Goal: Task Accomplishment & Management: Complete application form

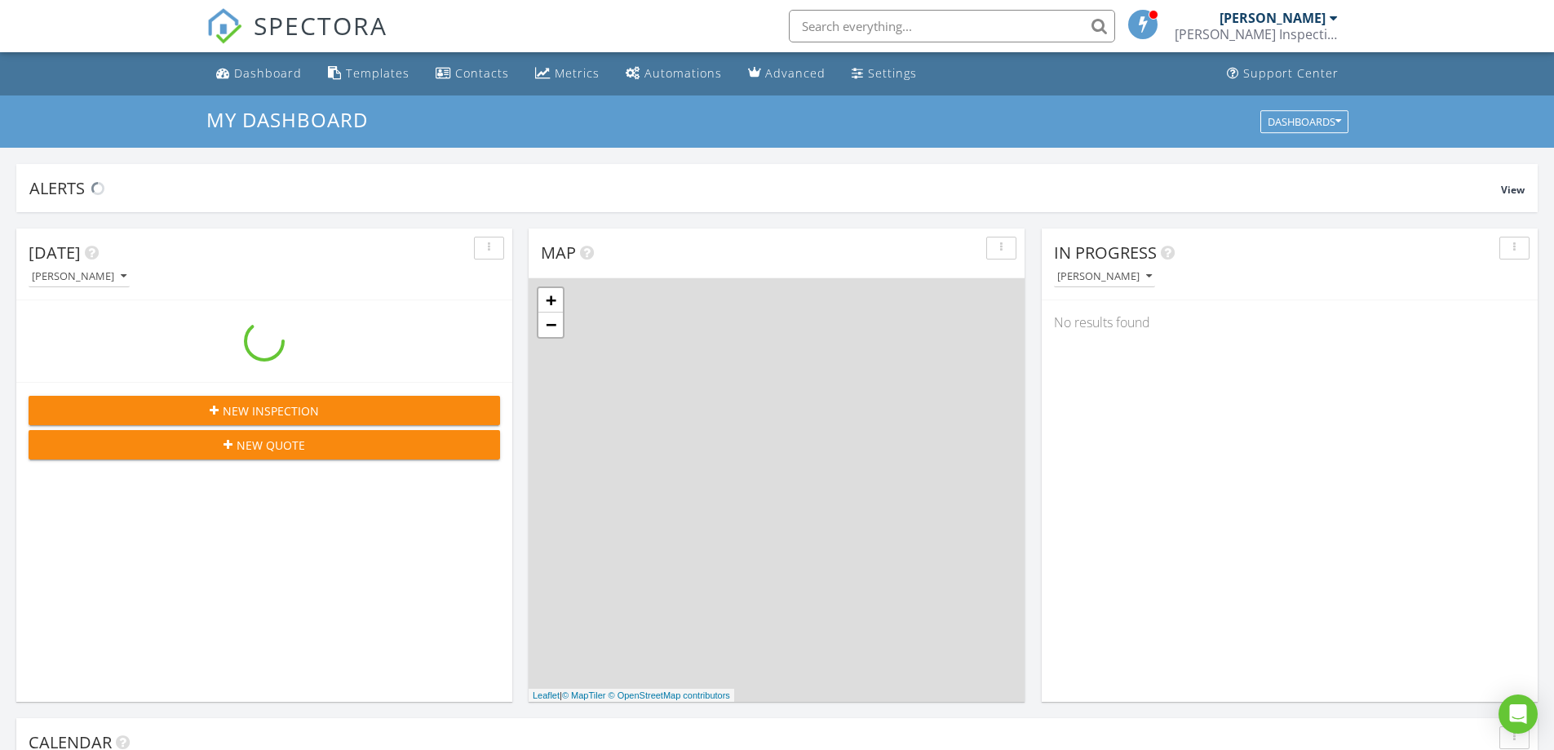
scroll to position [1510, 1580]
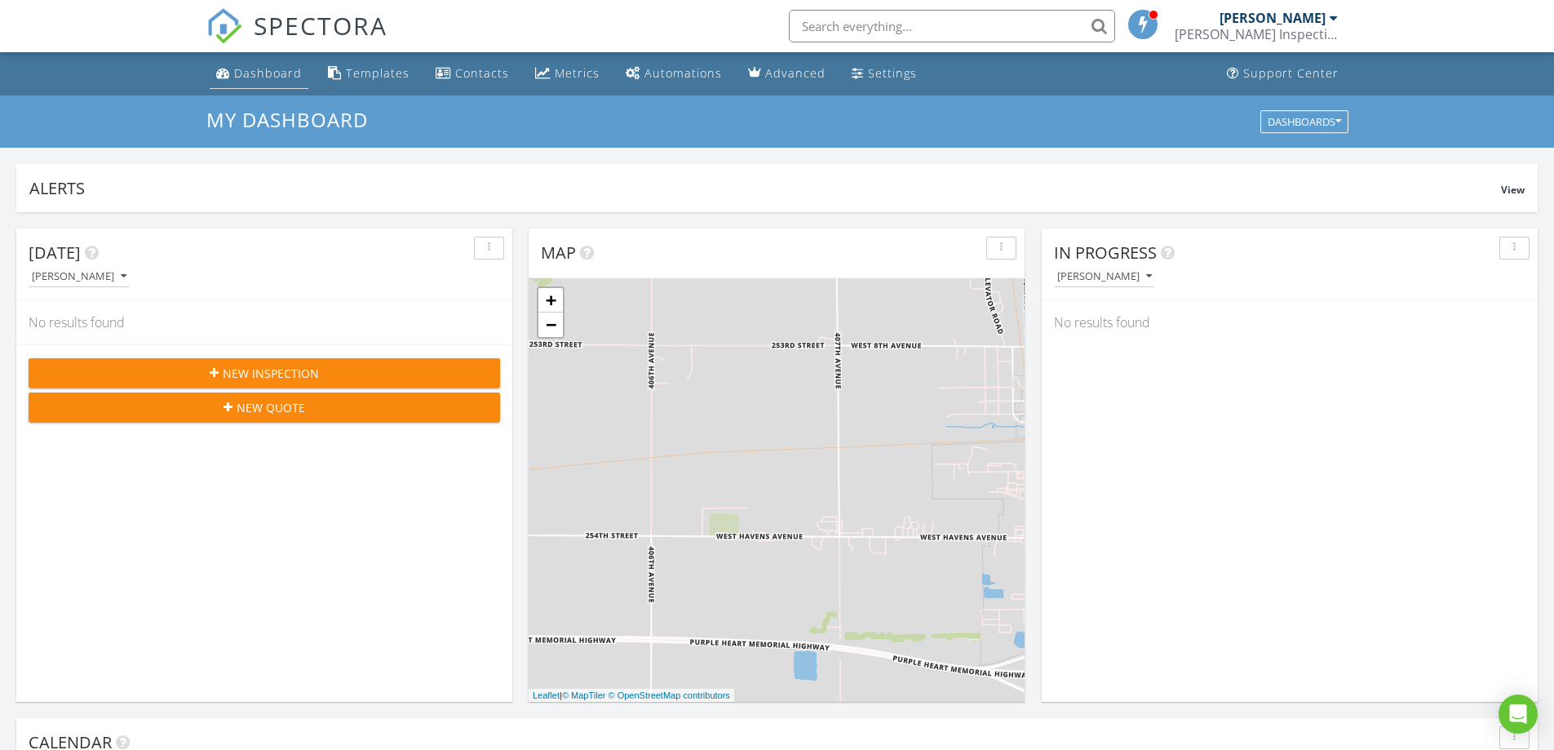
click at [278, 65] on div "Dashboard" at bounding box center [268, 73] width 68 height 16
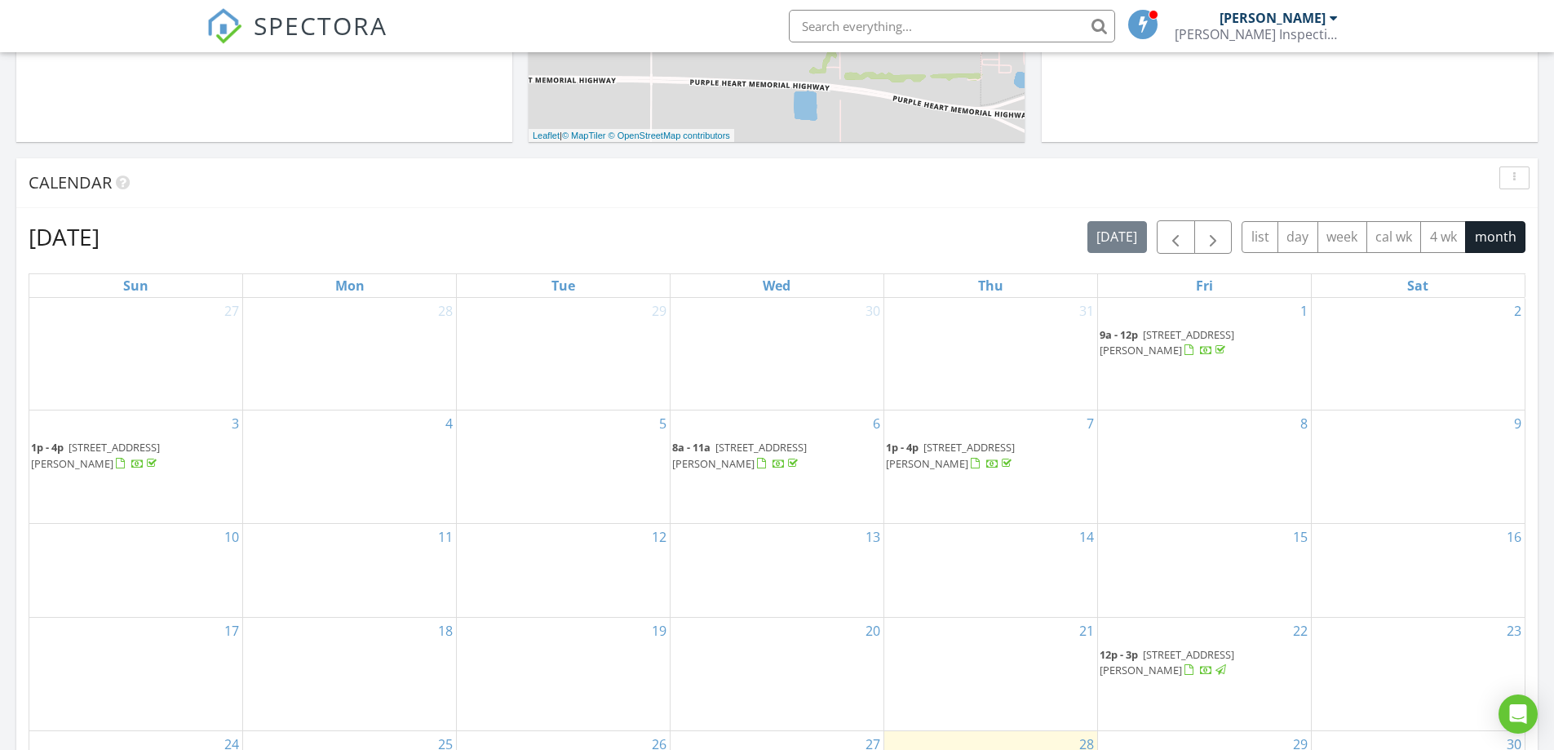
scroll to position [734, 0]
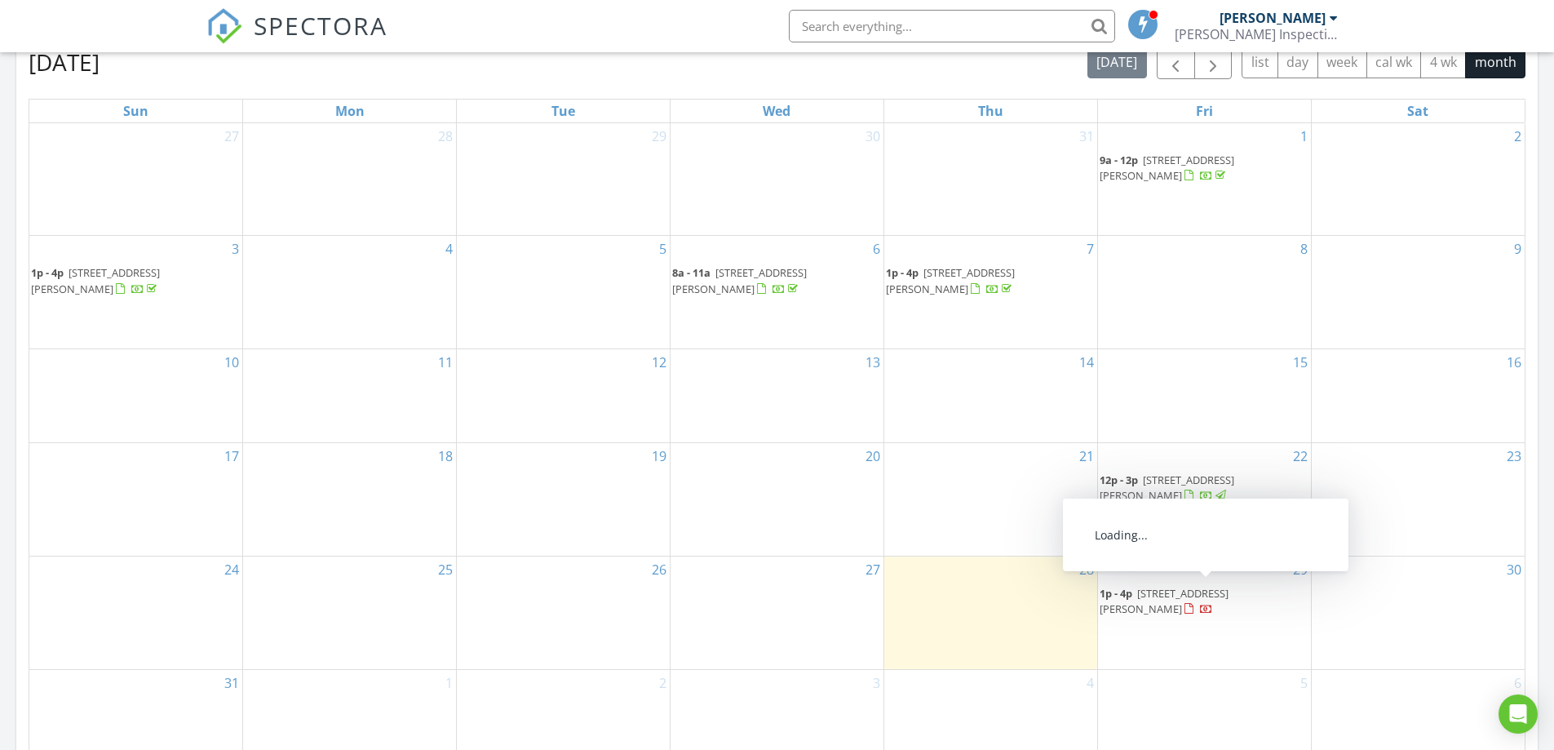
click at [1170, 596] on span "[STREET_ADDRESS][PERSON_NAME]" at bounding box center [1164, 601] width 129 height 30
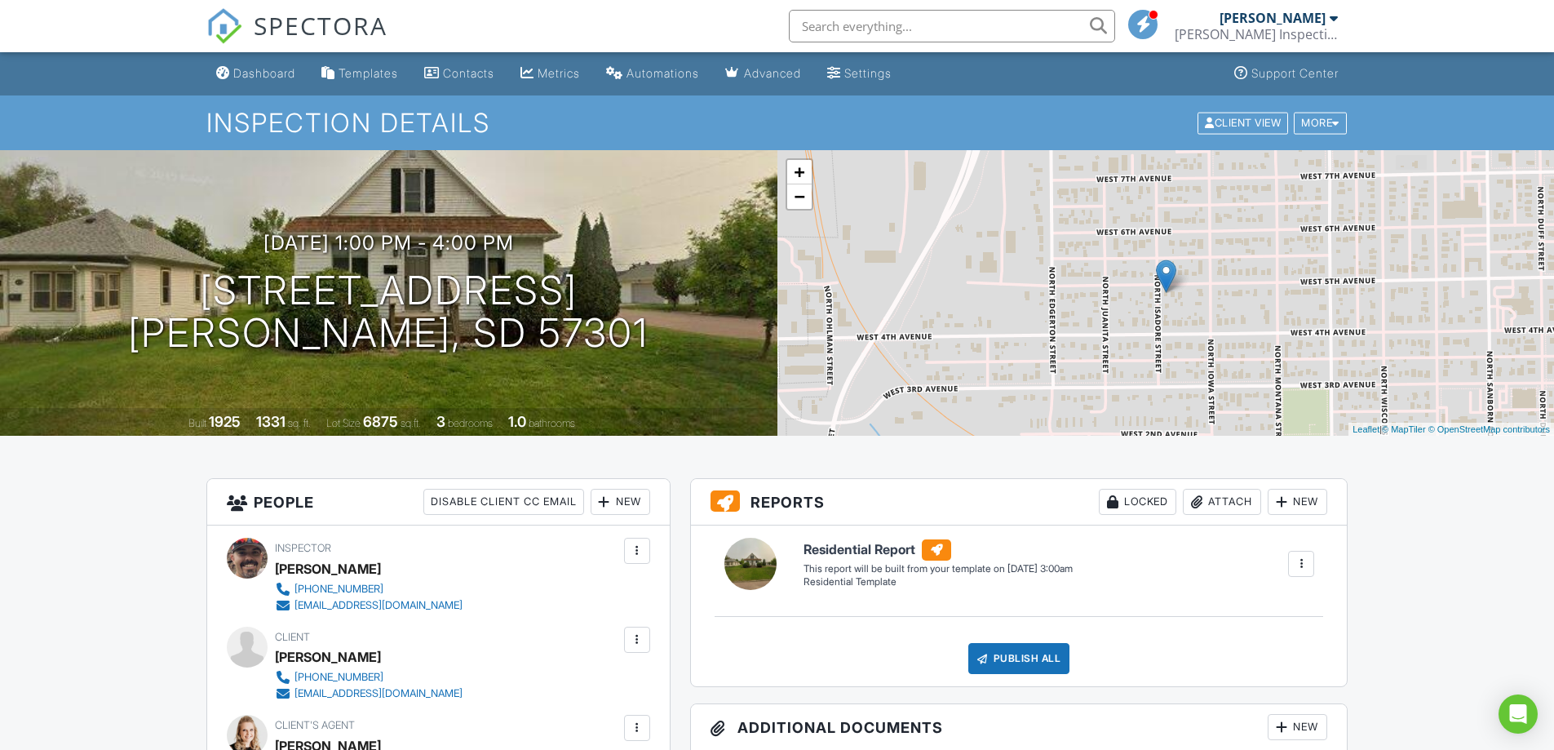
click at [286, 37] on span "SPECTORA" at bounding box center [321, 25] width 134 height 34
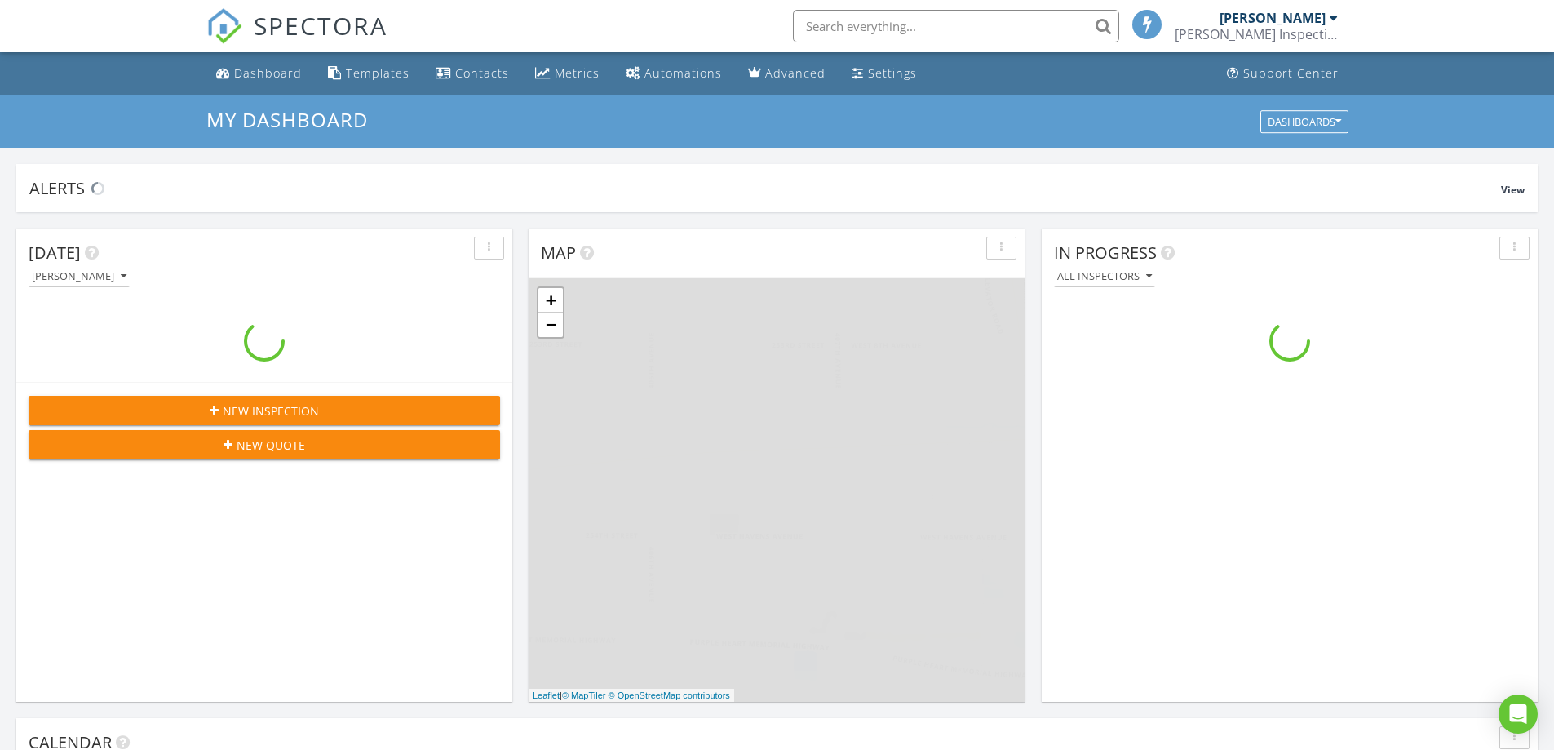
scroll to position [1510, 1580]
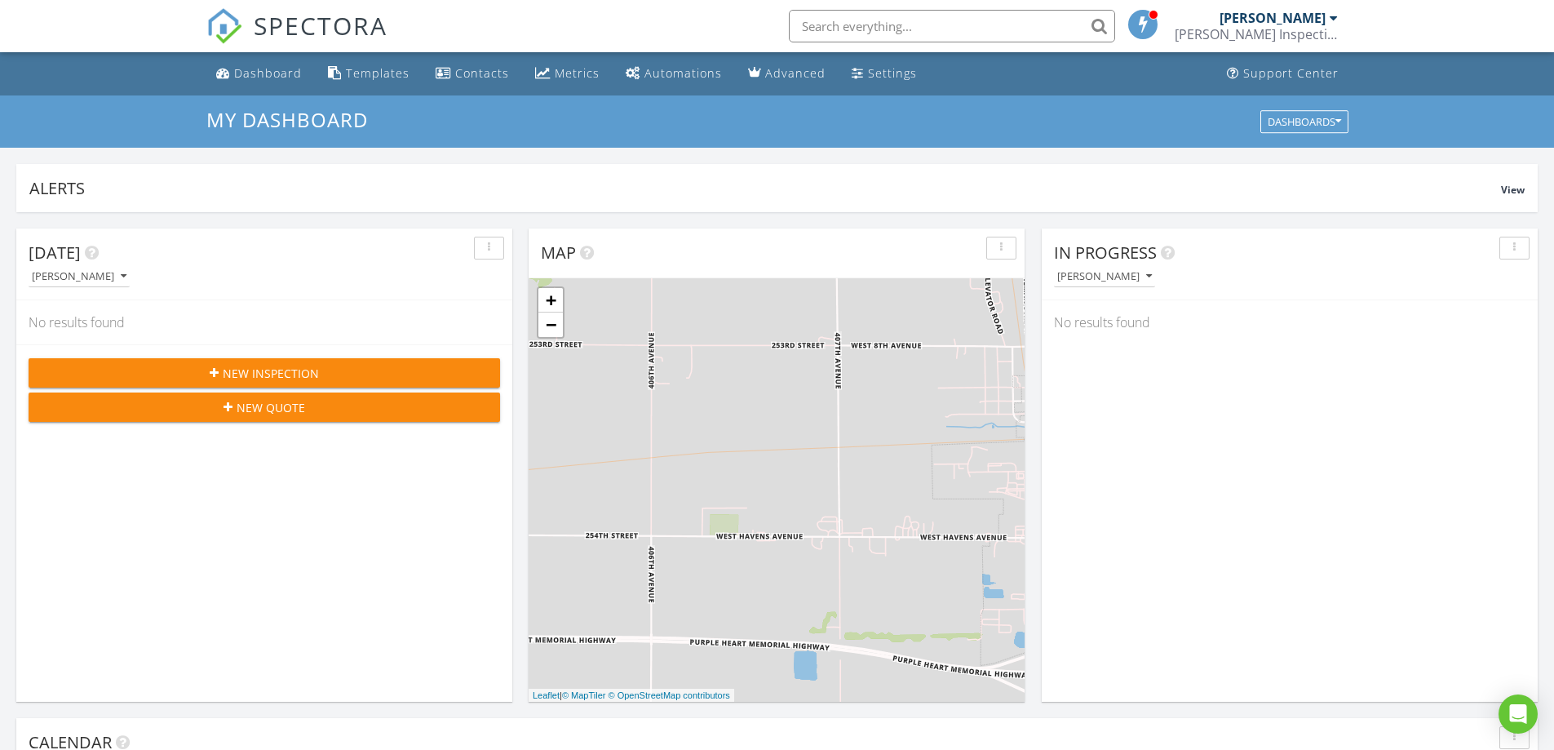
click at [308, 381] on span "New Inspection" at bounding box center [271, 373] width 96 height 17
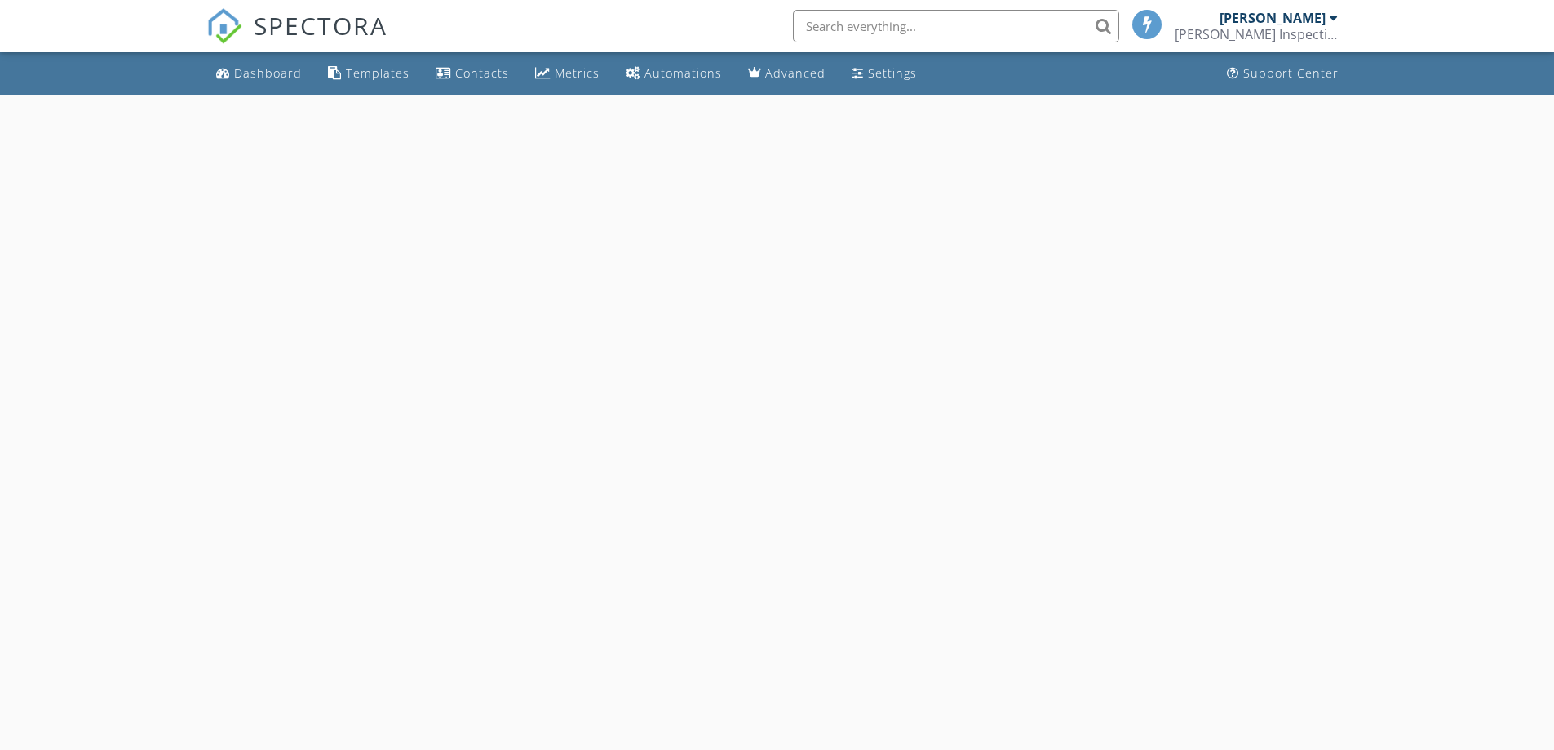
select select "7"
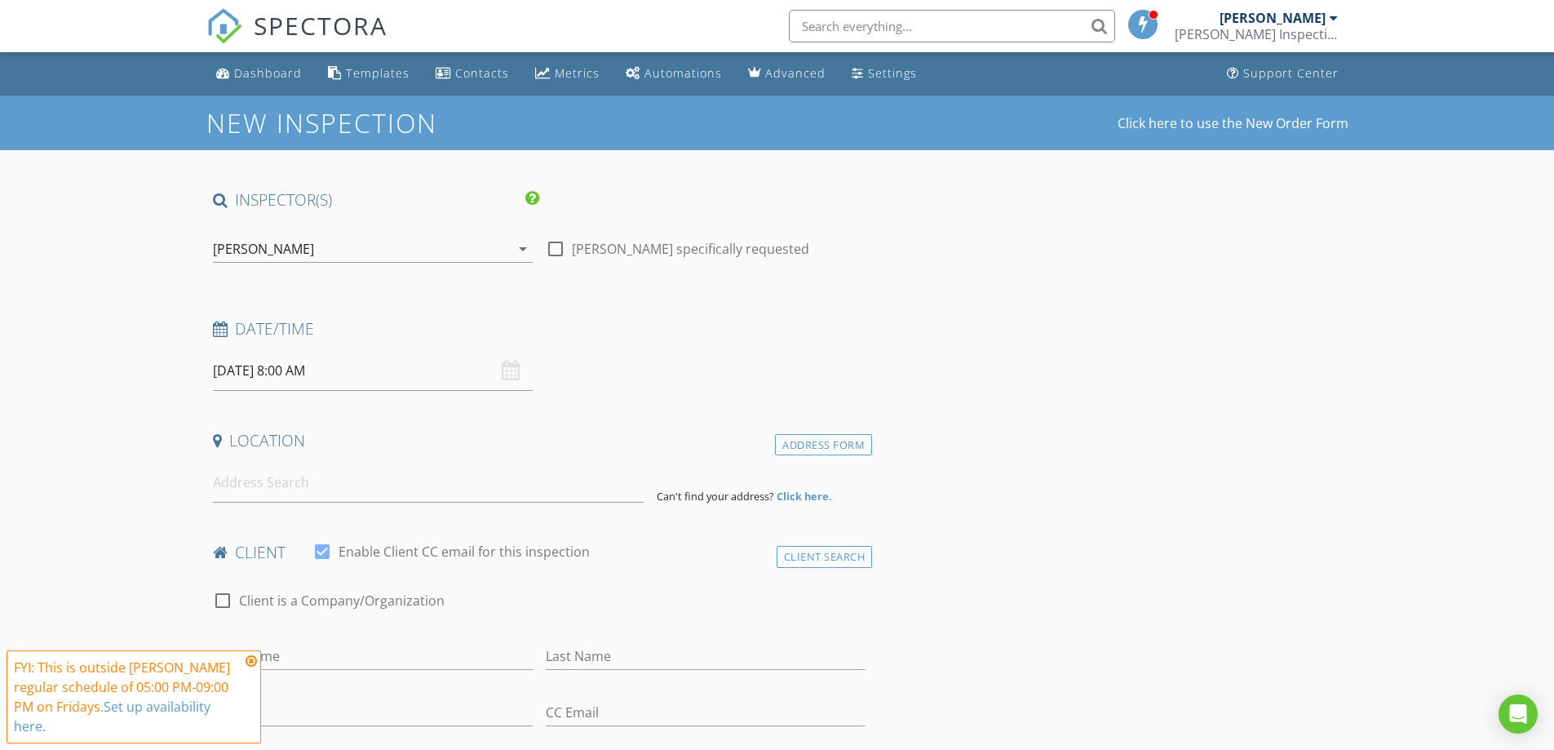
click at [525, 373] on input "[DATE] 8:00 AM" at bounding box center [373, 371] width 320 height 40
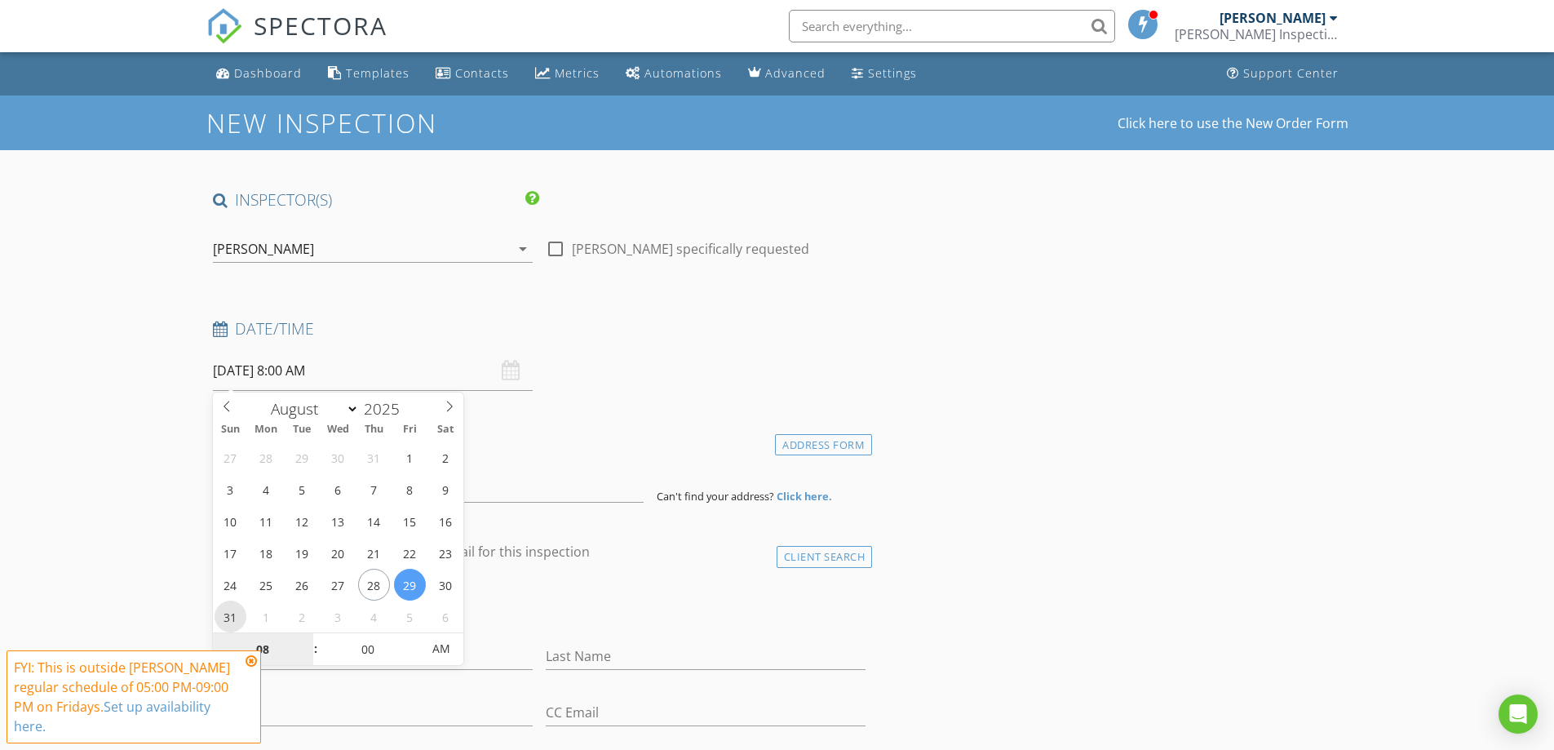
type input "08/31/2025 8:00 AM"
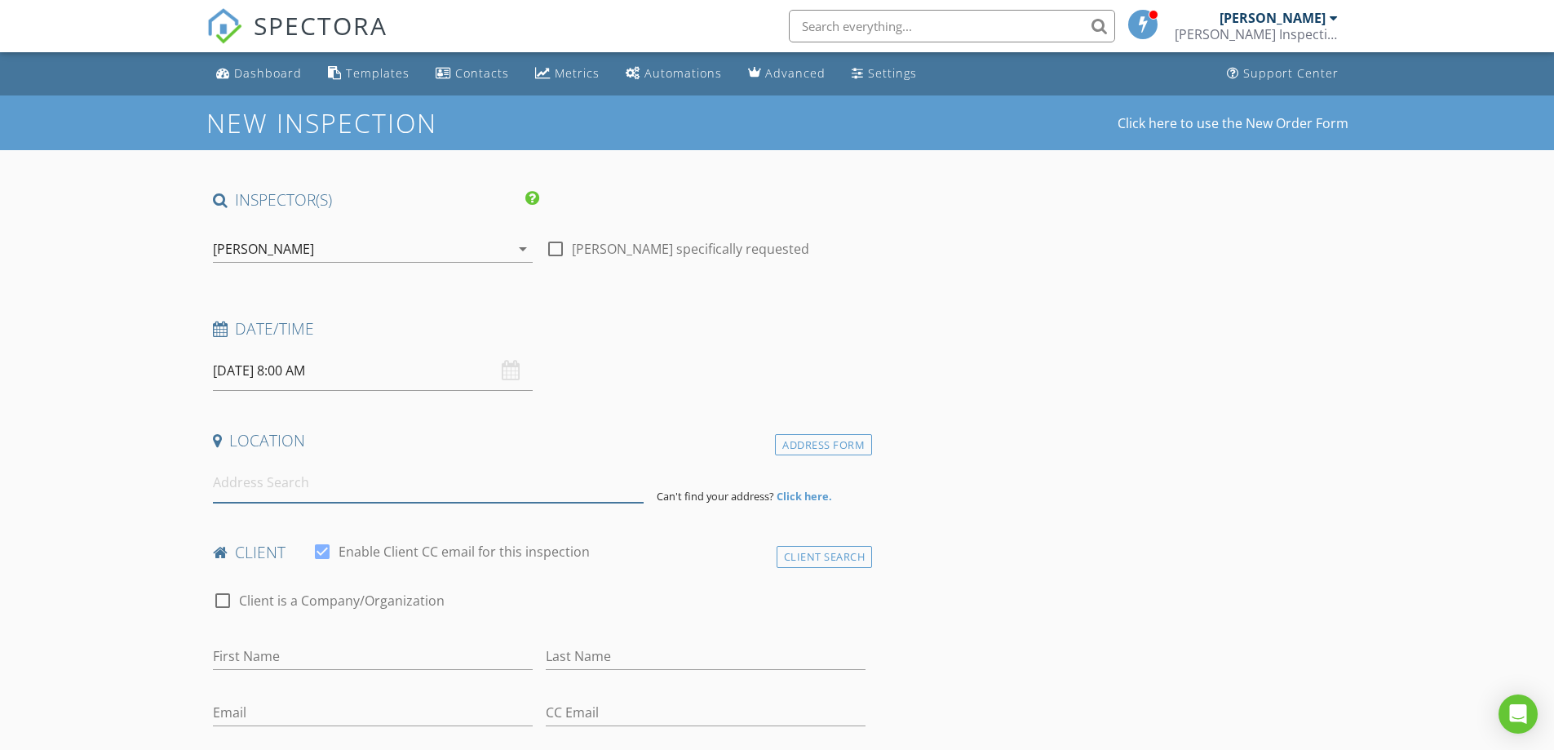
click at [541, 480] on input at bounding box center [428, 483] width 431 height 40
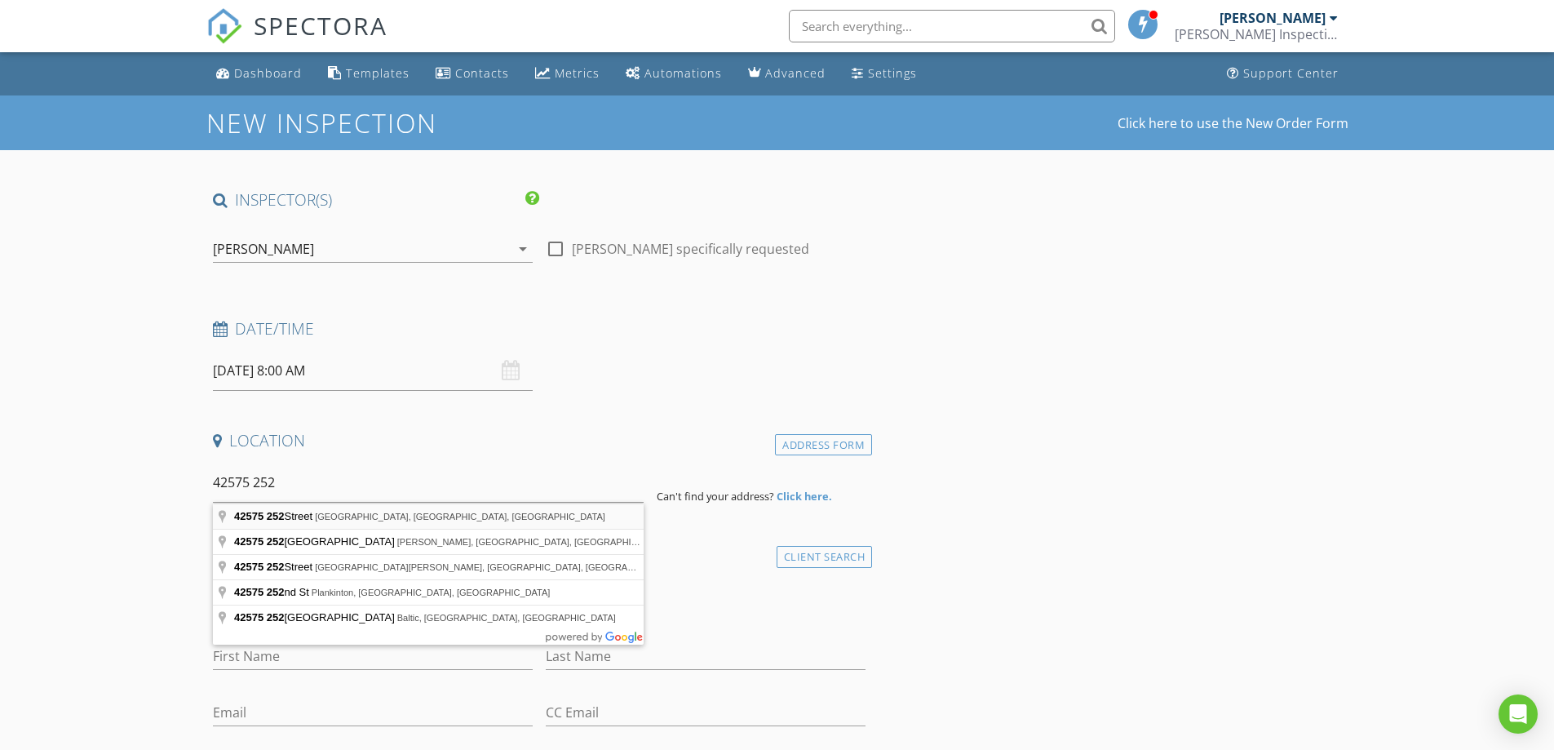
type input "42575 252 Street, Alexandria, SD, USA"
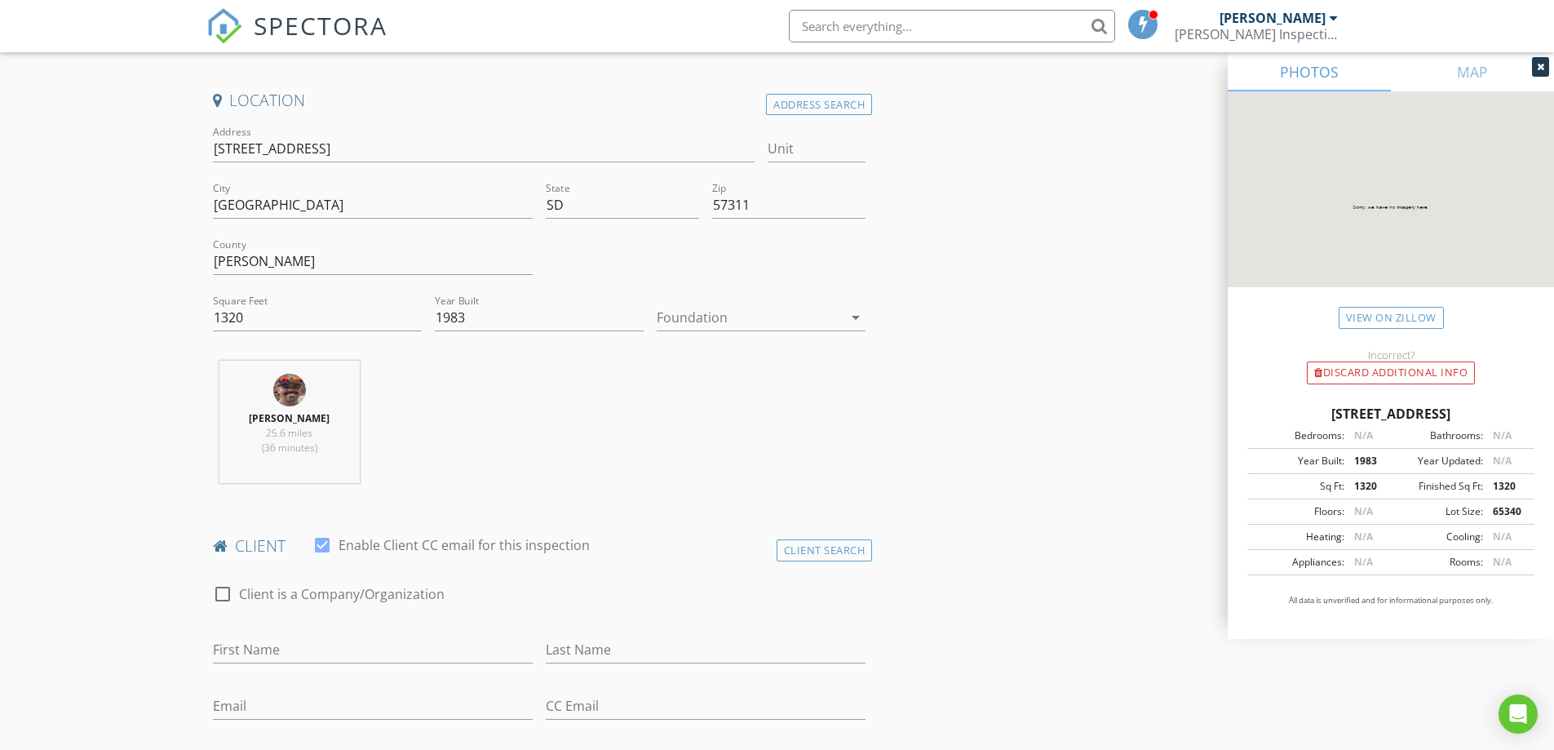
scroll to position [571, 0]
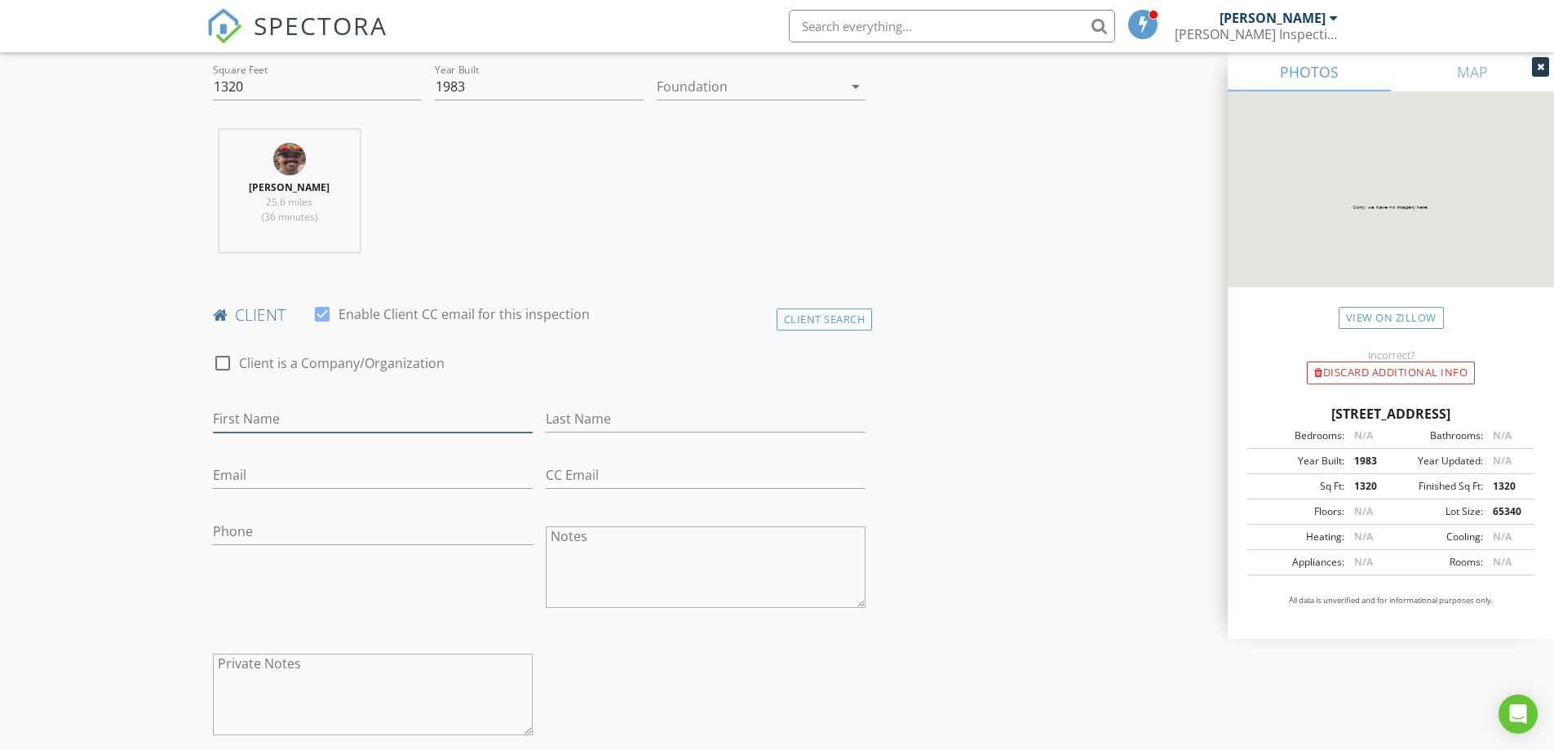
click at [294, 419] on input "First Name" at bounding box center [373, 419] width 320 height 27
type input "Chad"
type input "Tuschen"
type input "tuschenfarms@gmail.com"
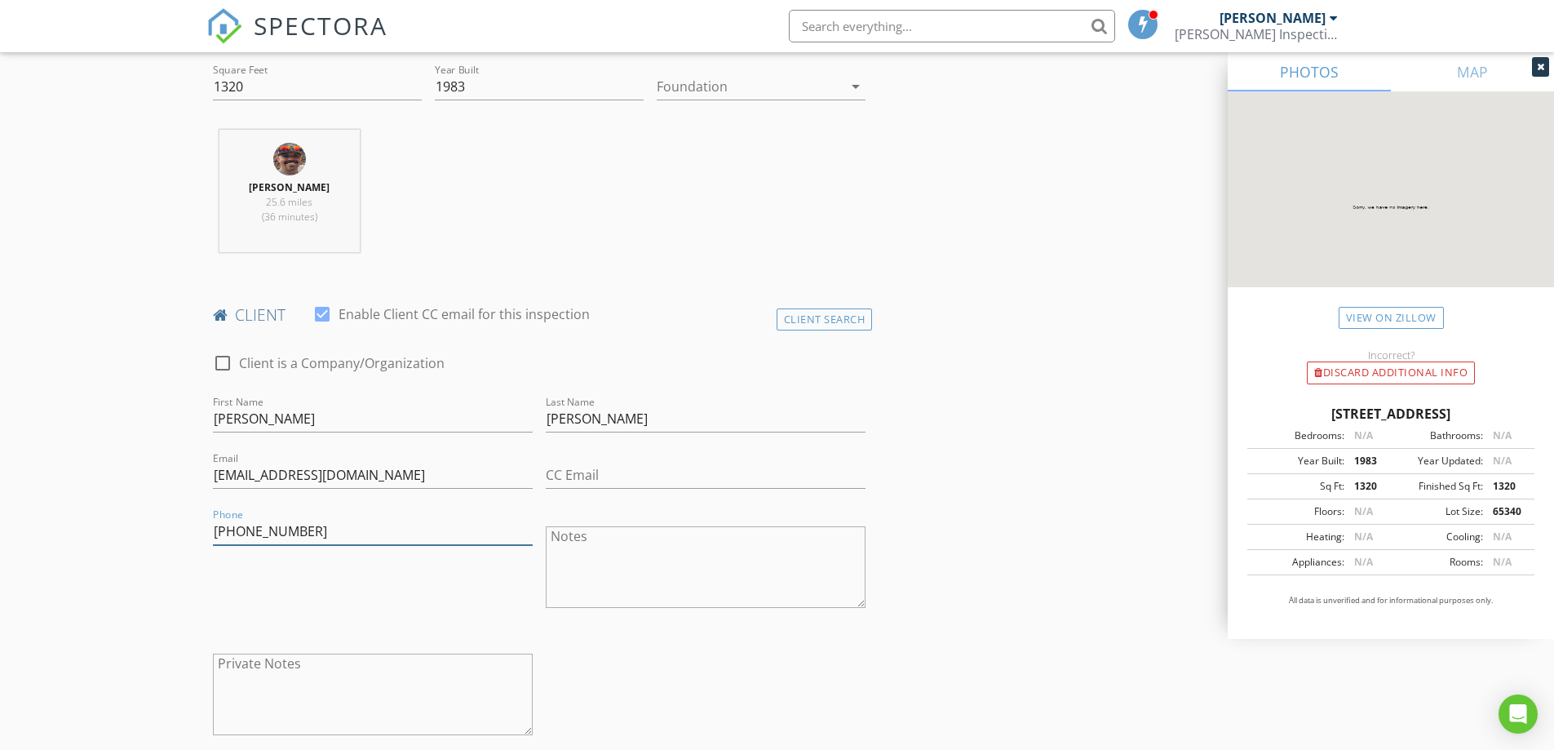
scroll to position [816, 0]
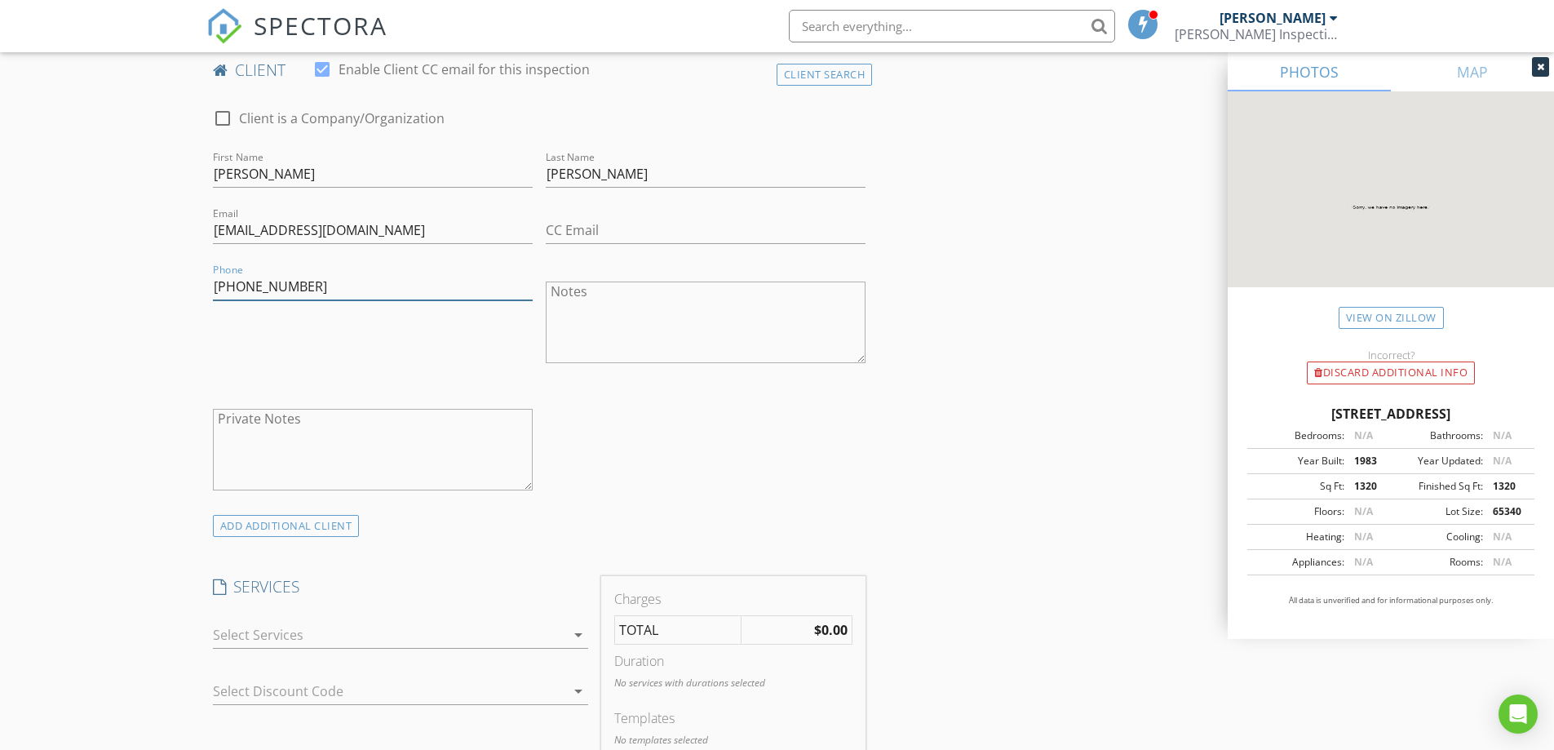
type input "605-770-5393"
click at [372, 642] on div at bounding box center [389, 635] width 352 height 26
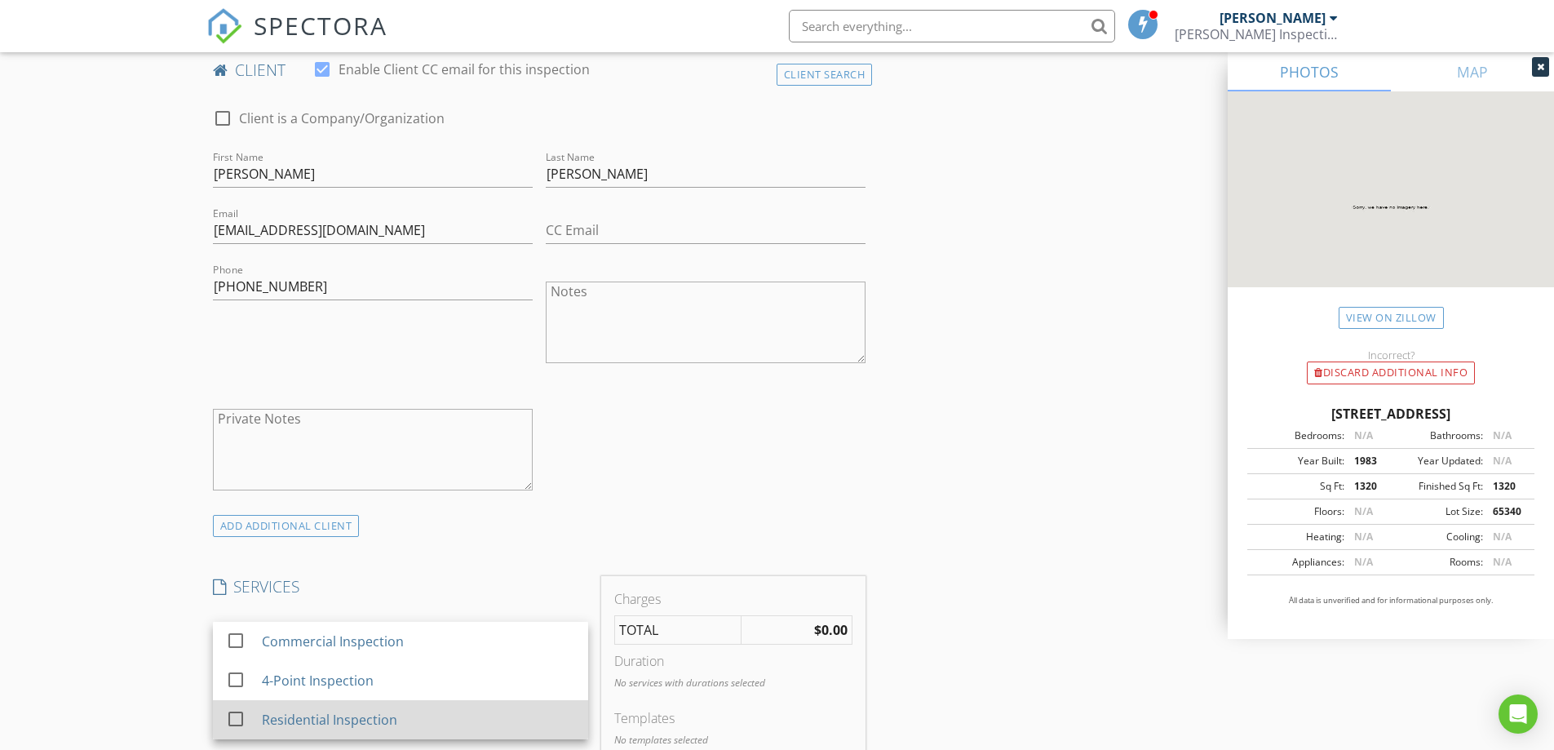
click at [313, 729] on div "Residential Inspection" at bounding box center [328, 720] width 135 height 20
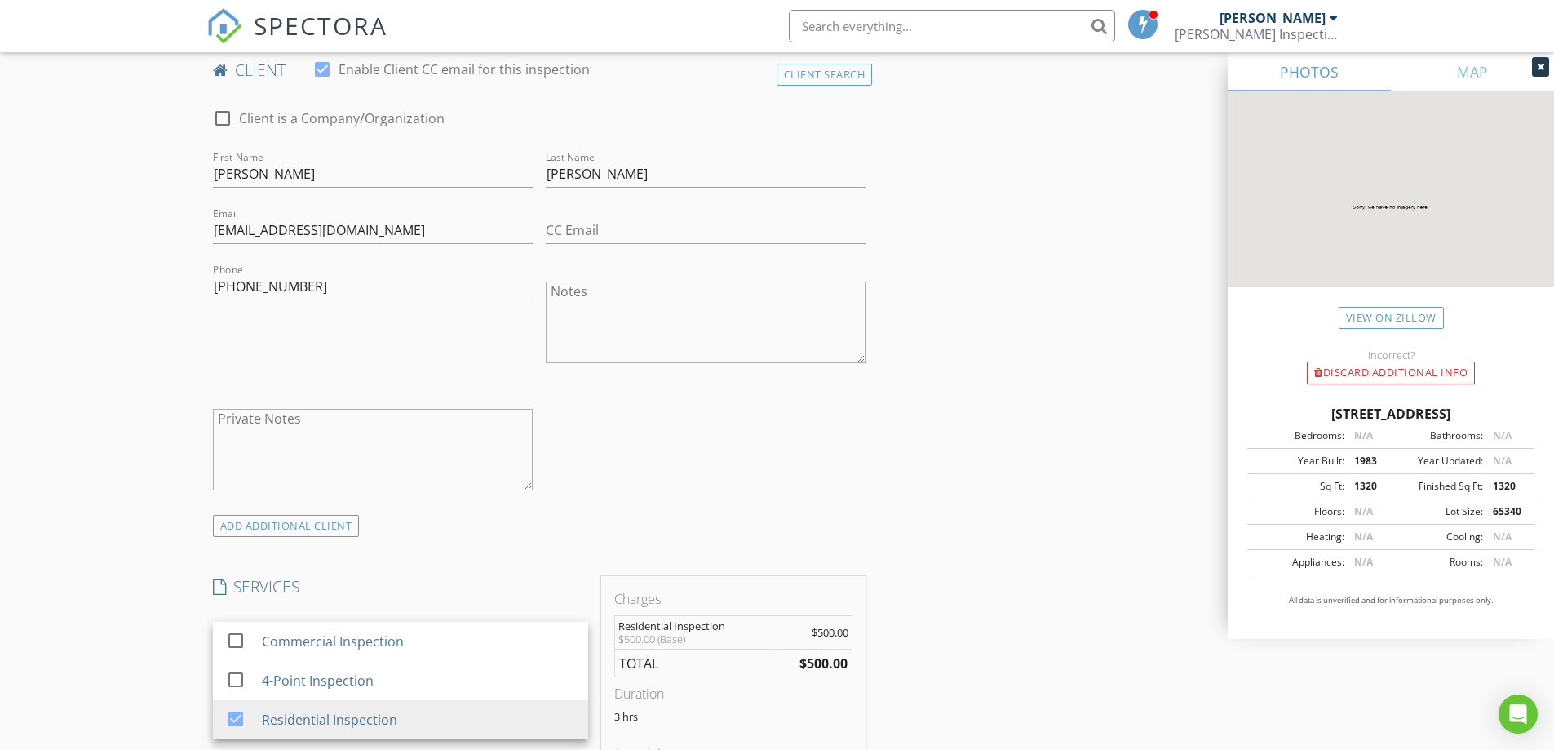
click at [131, 553] on div "New Inspection Click here to use the New Order Form INSPECTOR(S) check_box Shan…" at bounding box center [777, 690] width 1554 height 2820
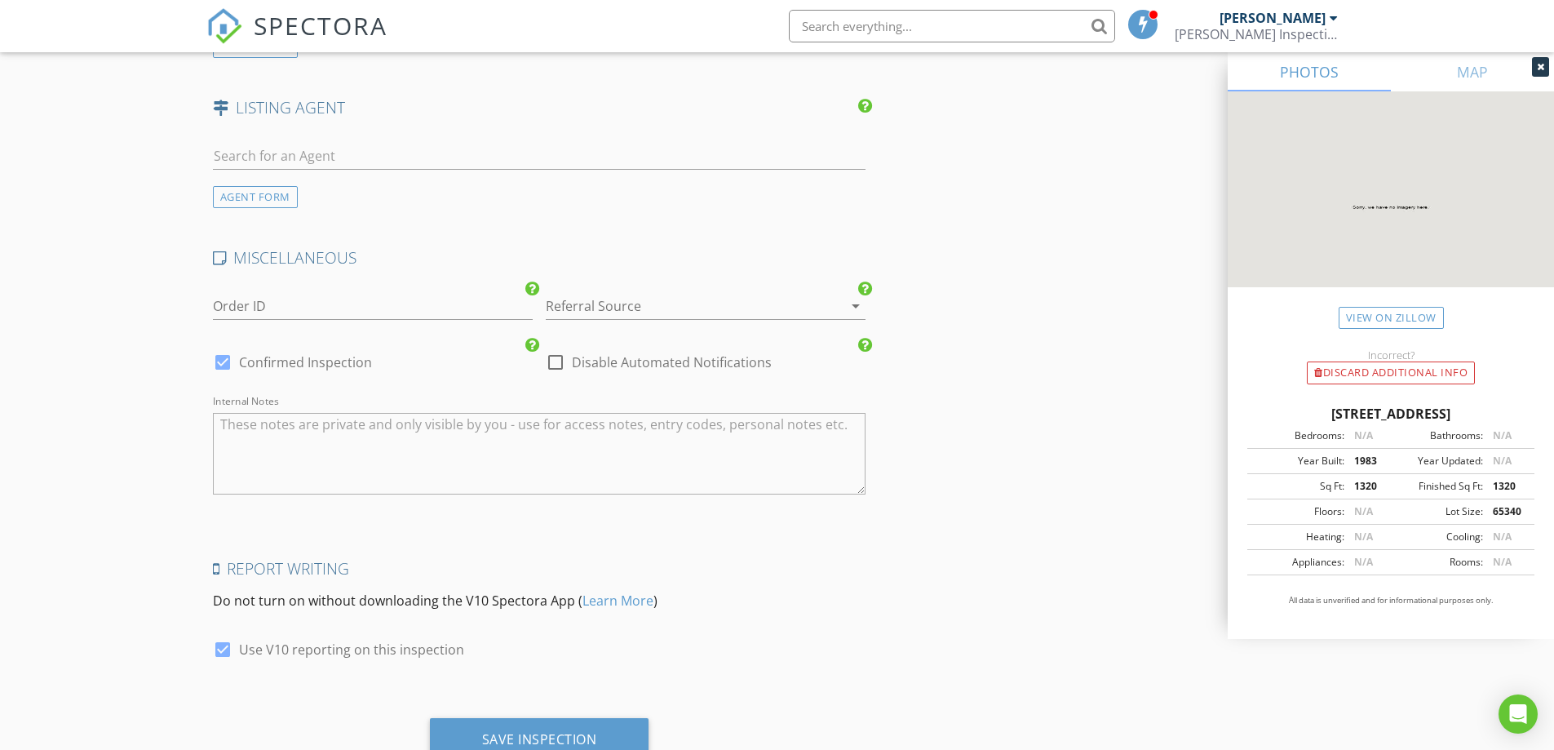
scroll to position [2166, 0]
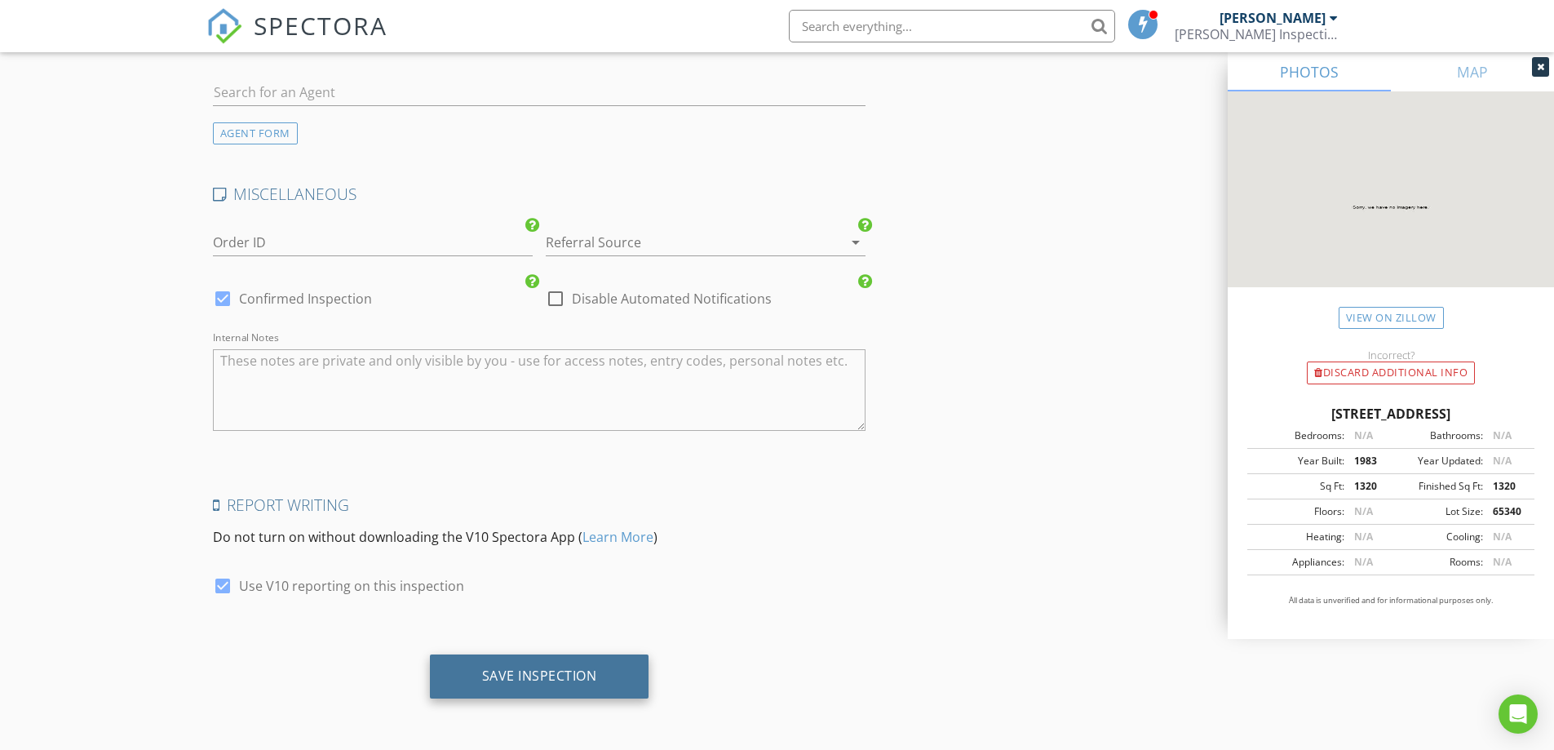
click at [530, 669] on div "Save Inspection" at bounding box center [539, 675] width 115 height 16
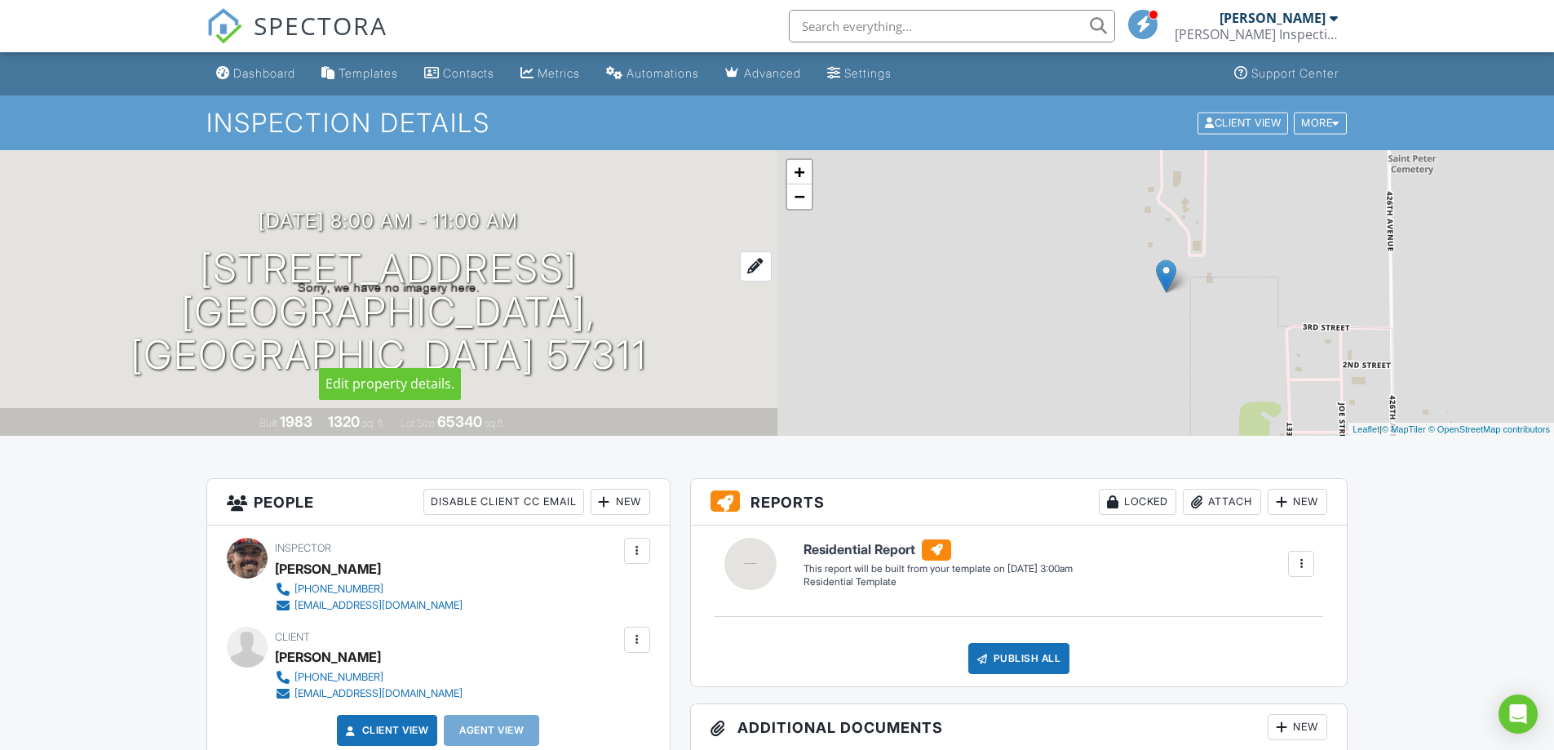
click at [740, 282] on div at bounding box center [756, 266] width 32 height 30
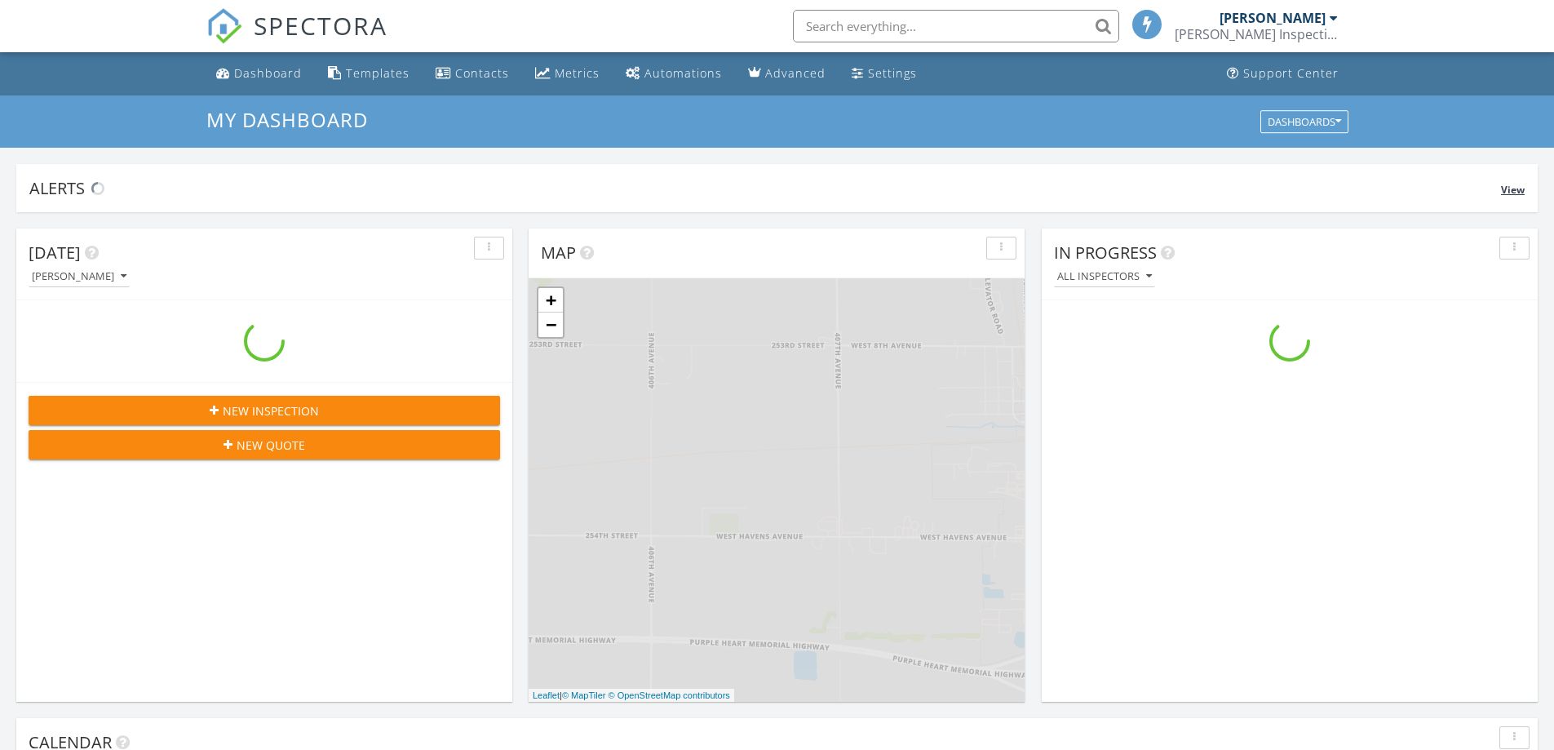
scroll to position [1510, 1580]
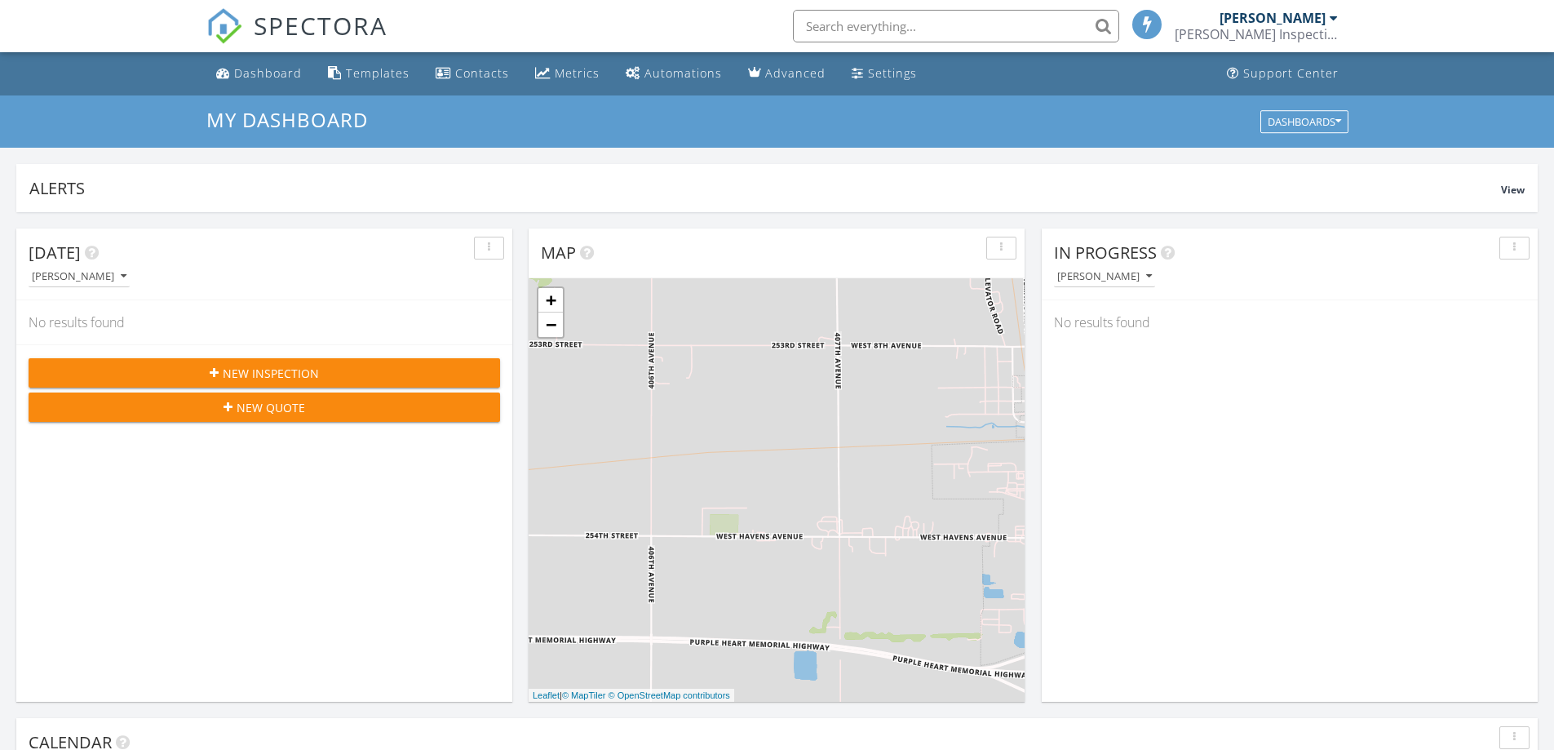
click at [301, 381] on span "New Inspection" at bounding box center [271, 373] width 96 height 17
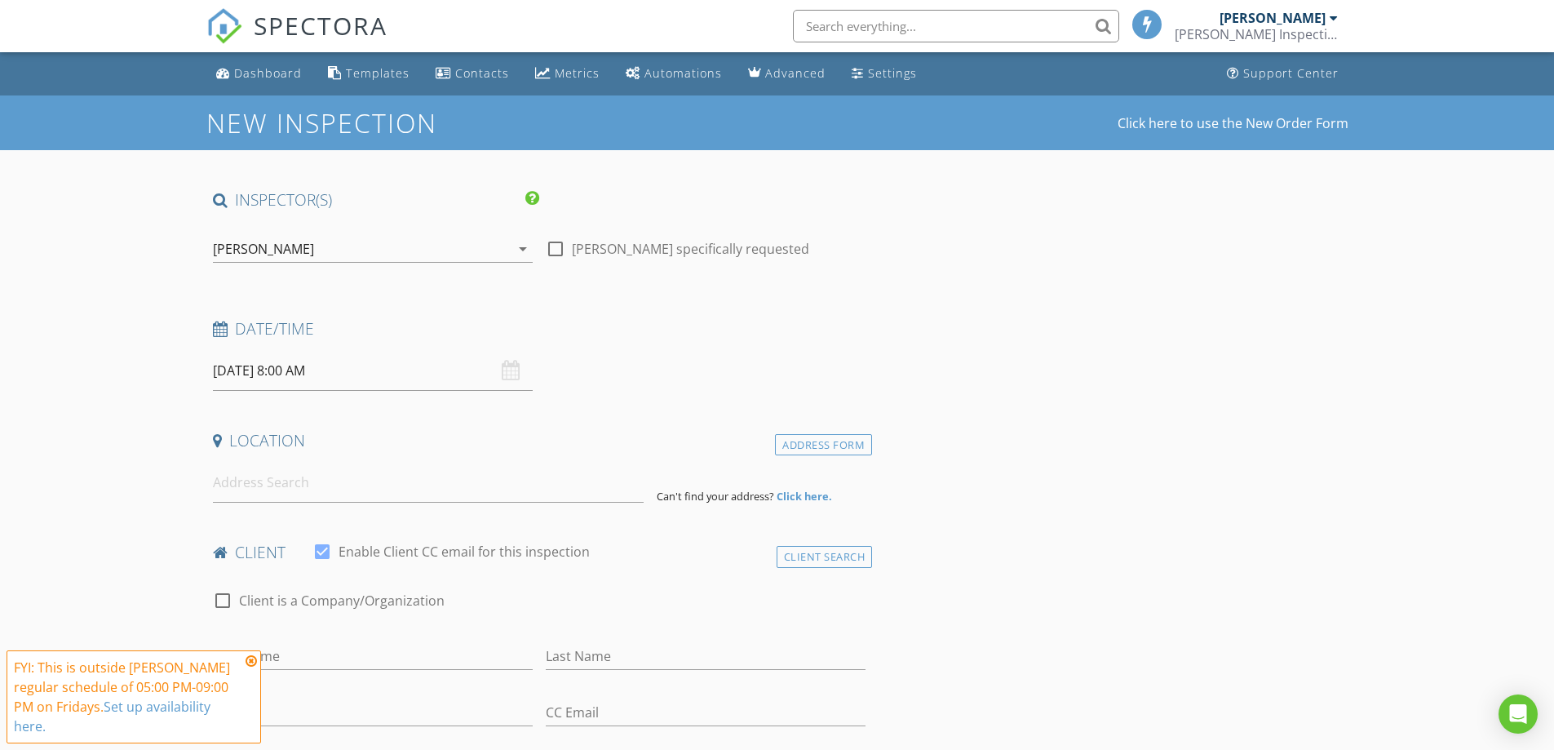
click at [509, 370] on div "[DATE] 8:00 AM" at bounding box center [373, 371] width 320 height 40
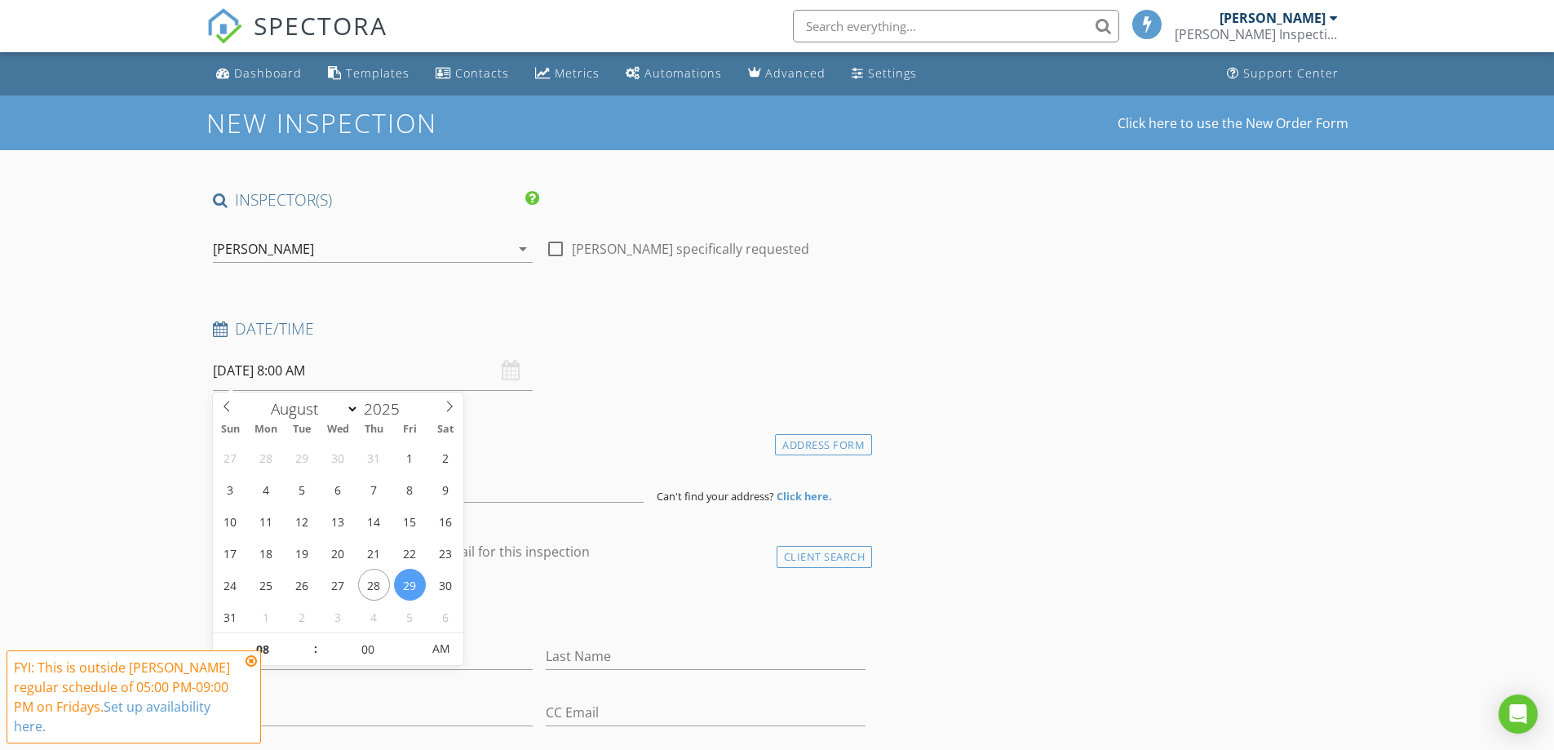
select select "8"
click at [446, 413] on span at bounding box center [450, 403] width 28 height 23
type input "[DATE] 8:00 AM"
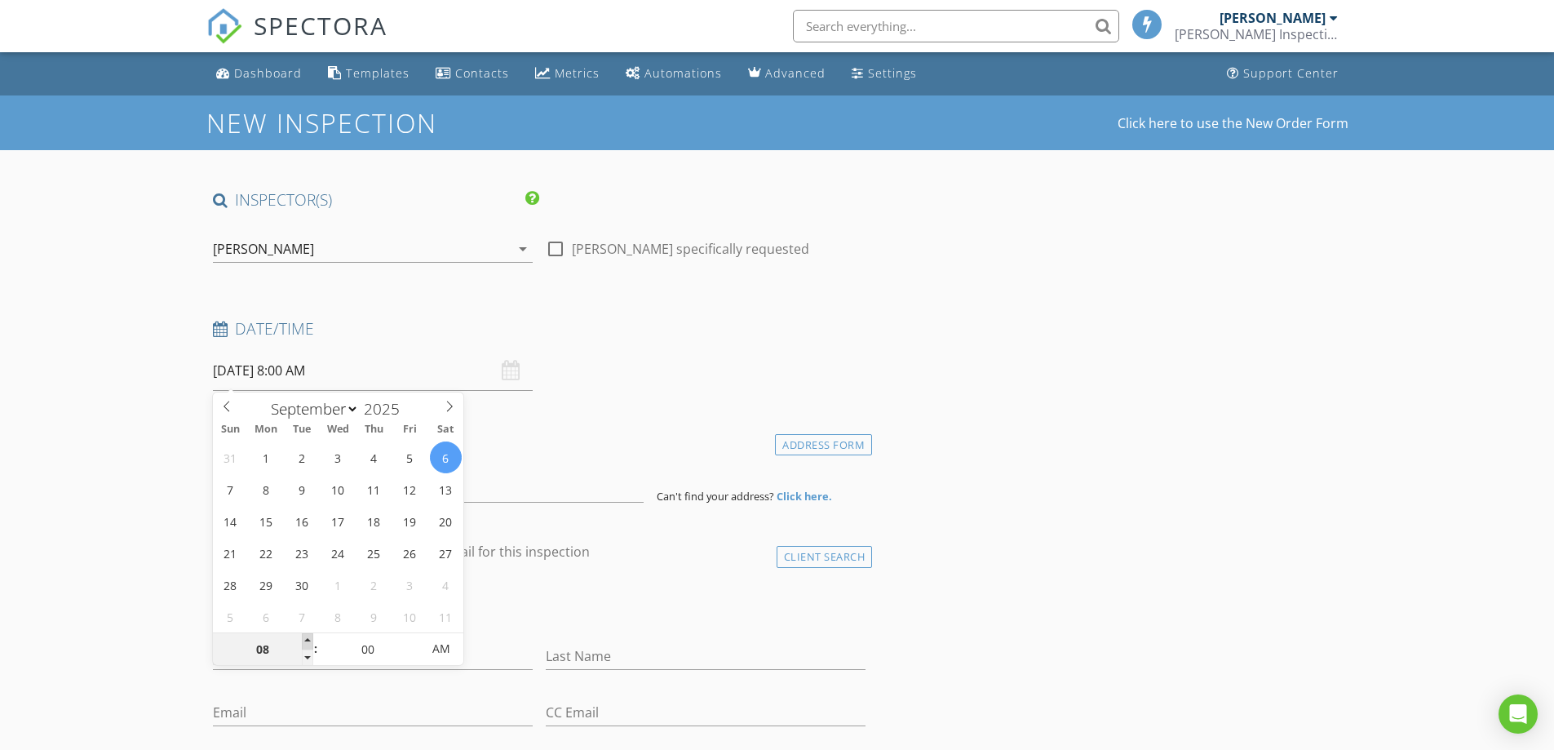
type input "09"
type input "[DATE] 9:00 AM"
click at [304, 642] on span at bounding box center [307, 641] width 11 height 16
type input "10"
type input "[DATE] 10:00 AM"
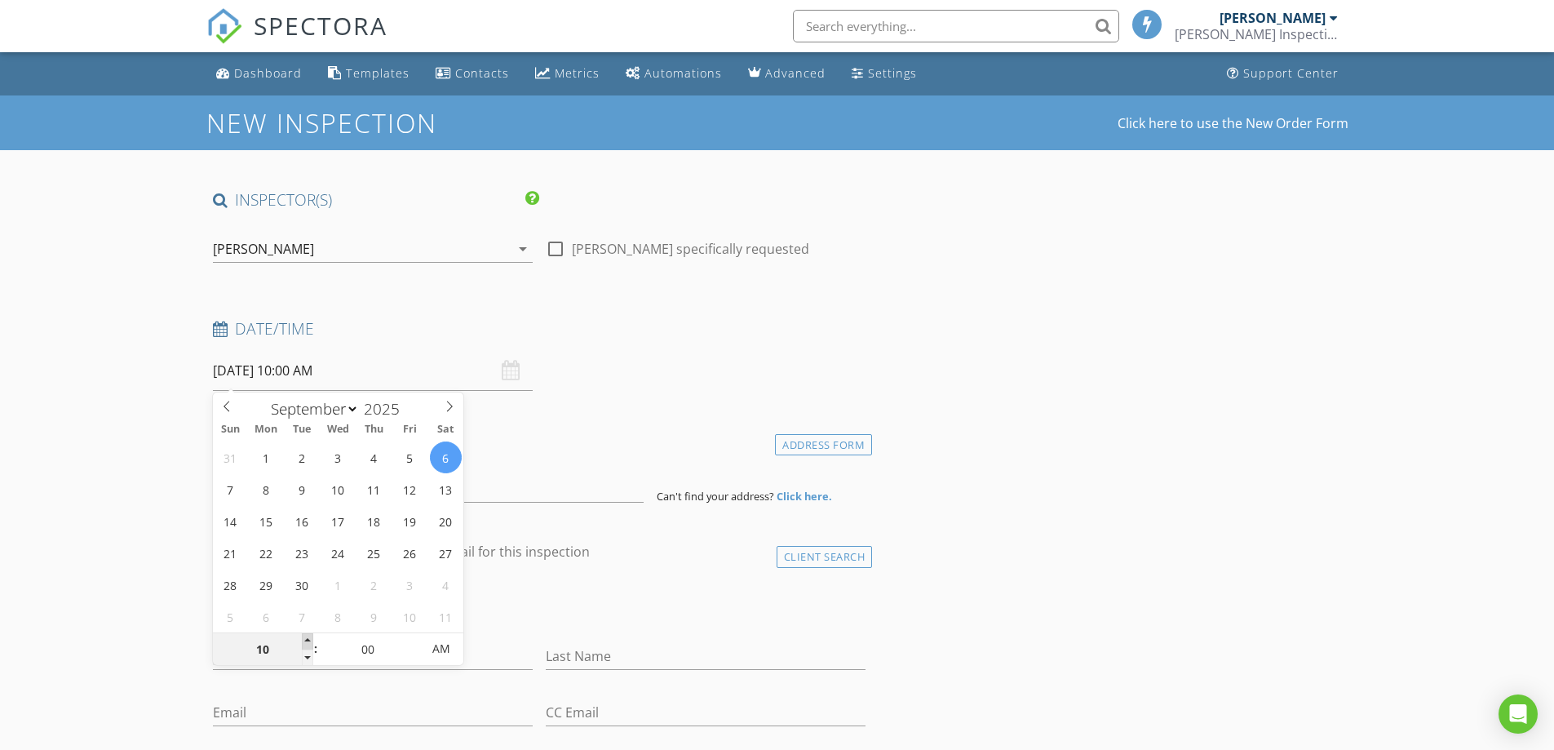
click at [308, 638] on span at bounding box center [307, 641] width 11 height 16
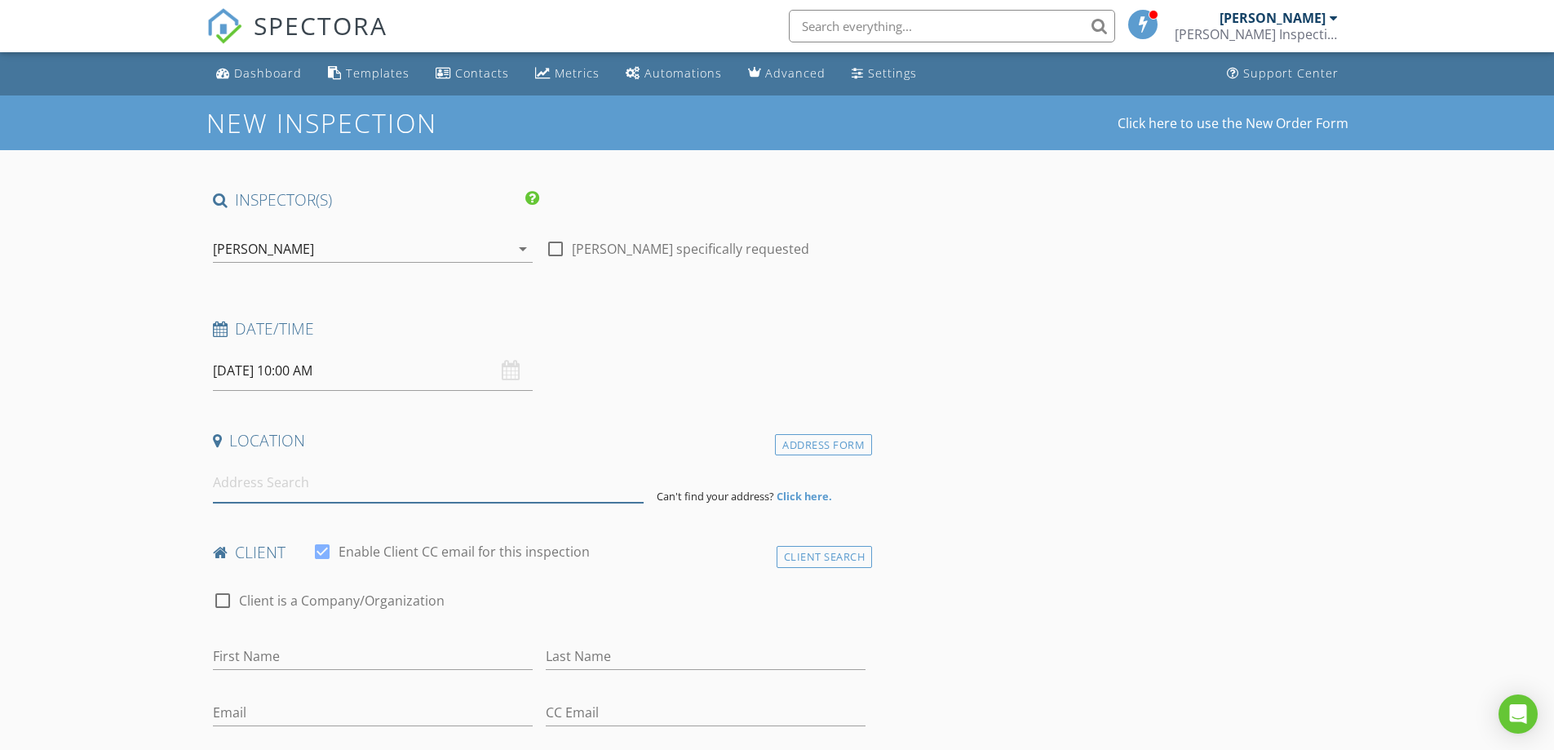
click at [365, 494] on input at bounding box center [428, 483] width 431 height 40
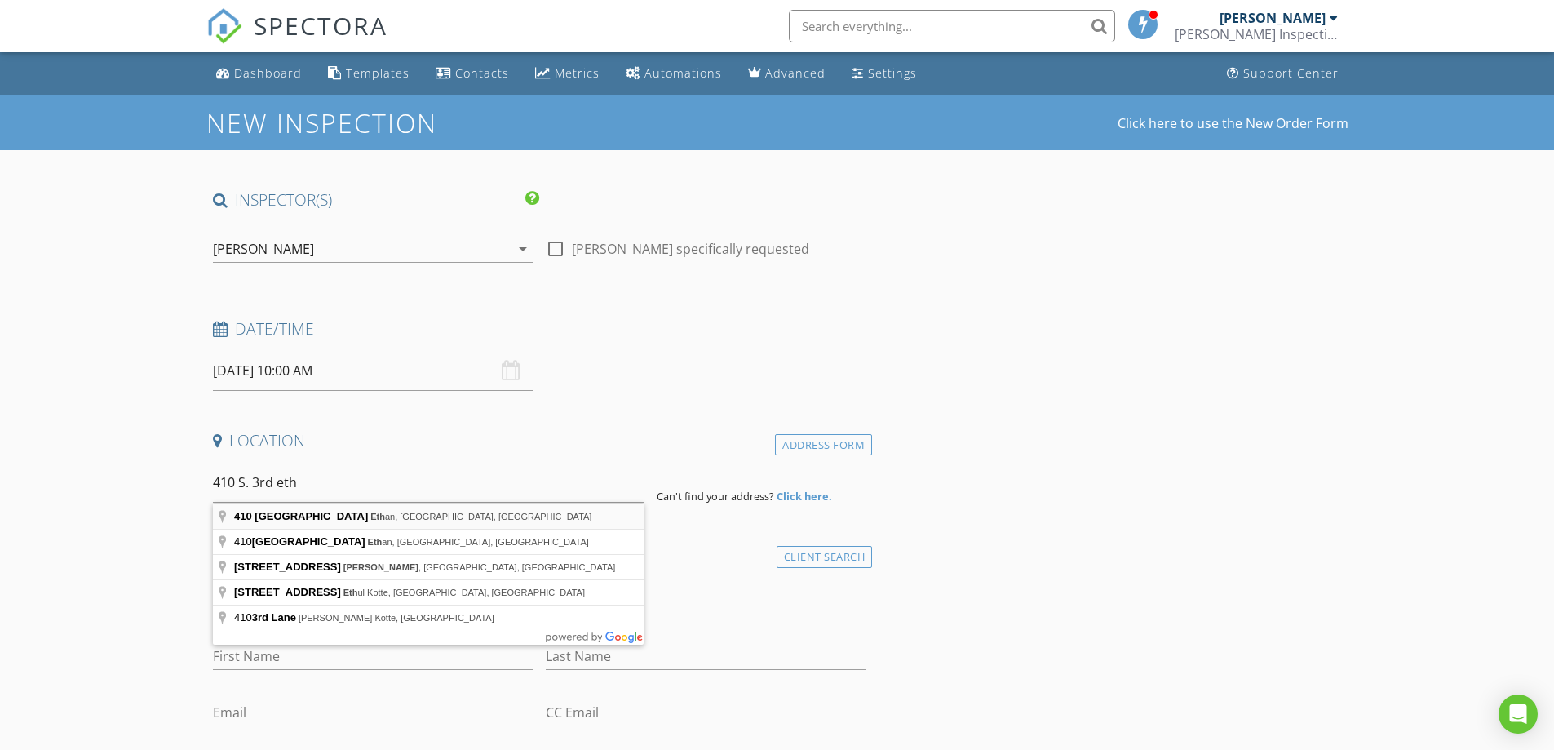
type input "410 South 3rd Street, Ethan, SD, USA"
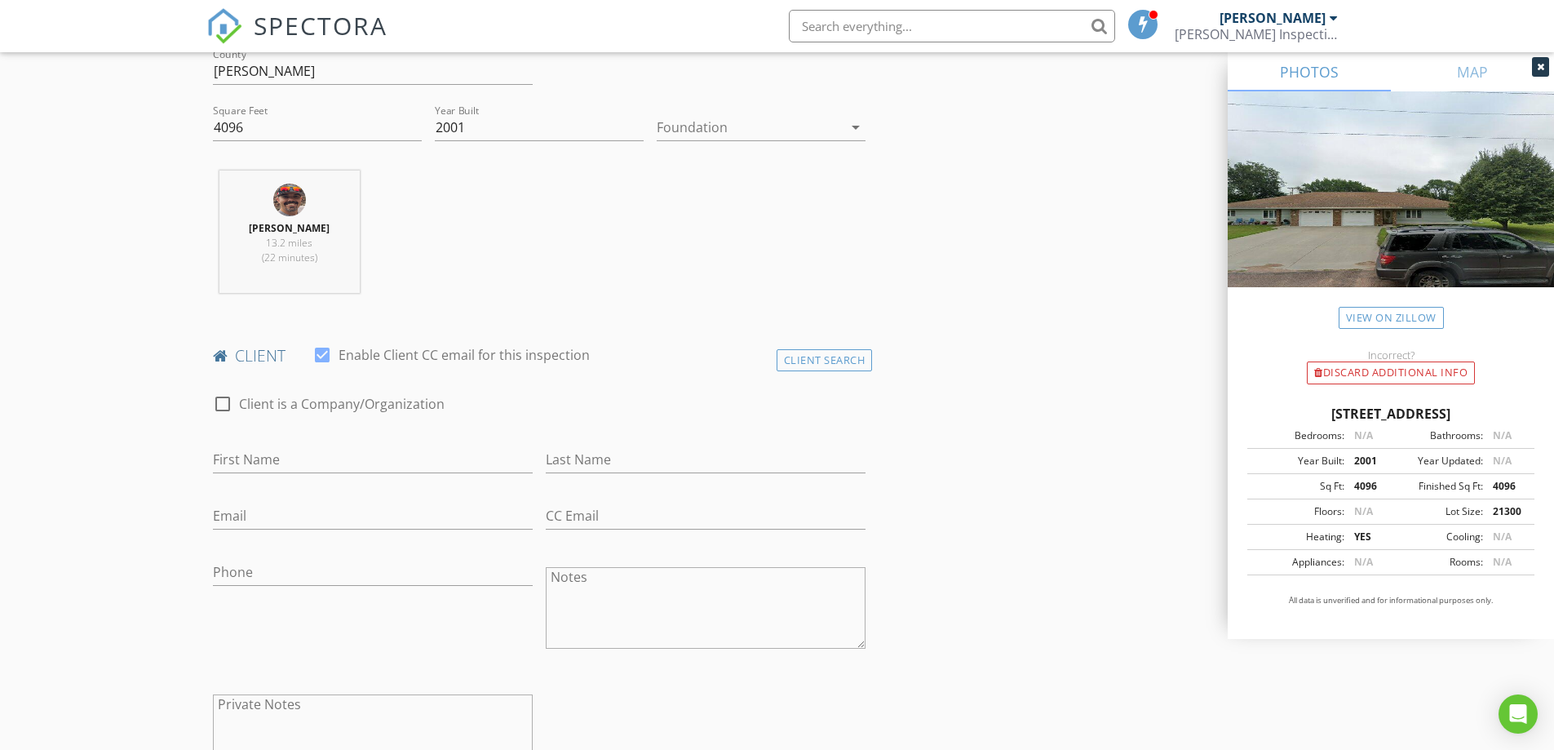
scroll to position [571, 0]
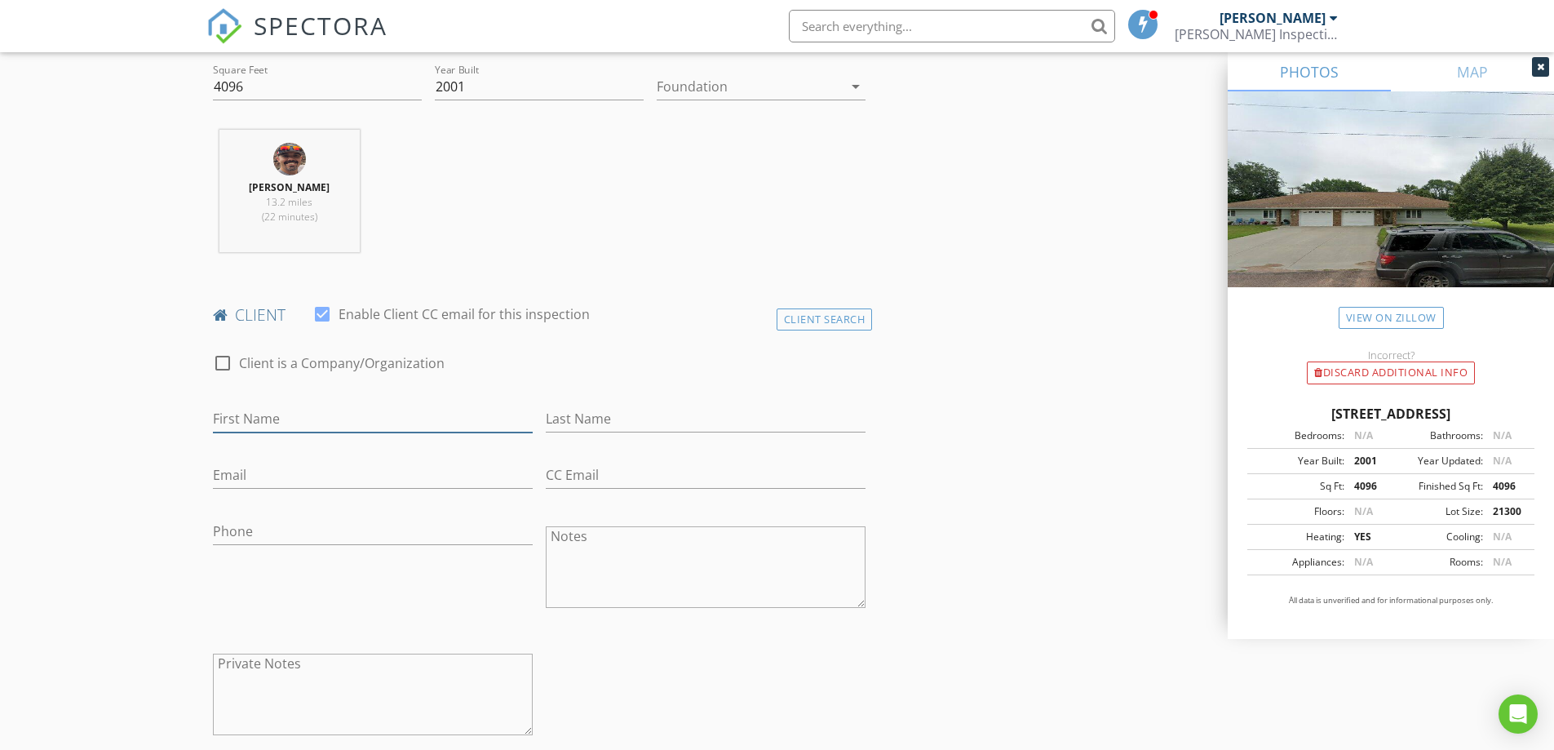
click at [374, 425] on input "First Name" at bounding box center [373, 419] width 320 height 27
type input "Barb"
type input "Youn"
type input "B"
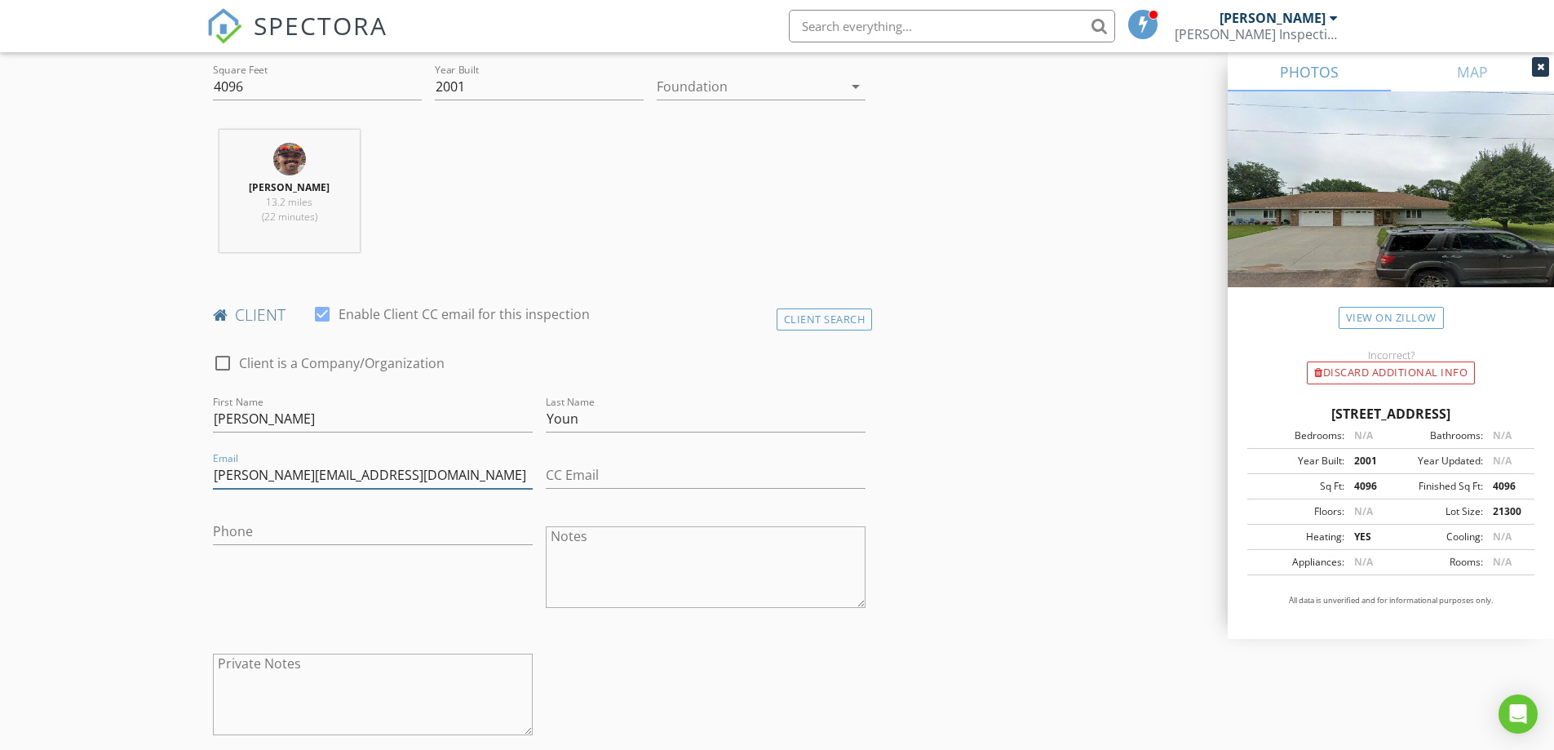
type input "barb.young77@yahoo.com"
click at [315, 525] on input "Phone" at bounding box center [373, 531] width 320 height 27
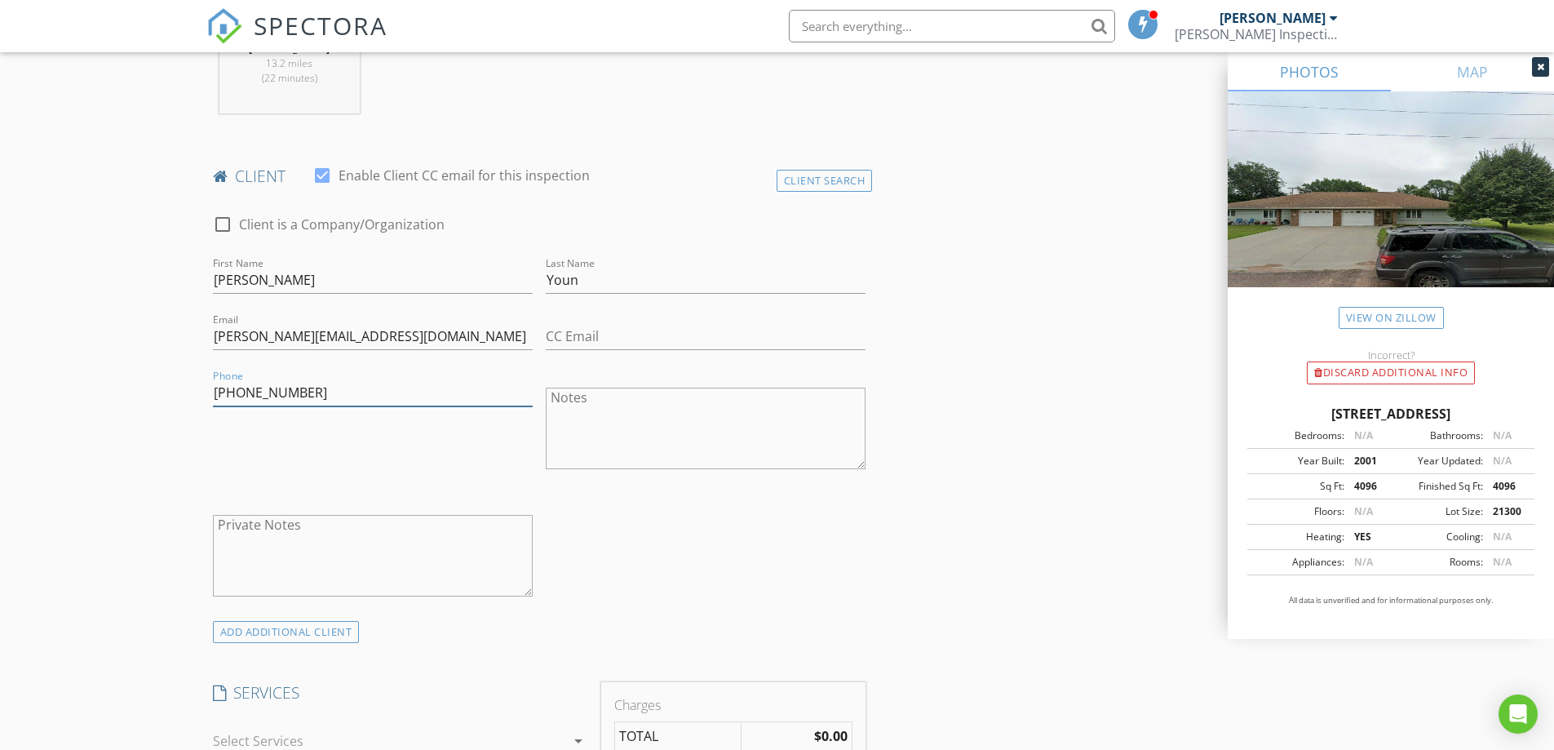
scroll to position [816, 0]
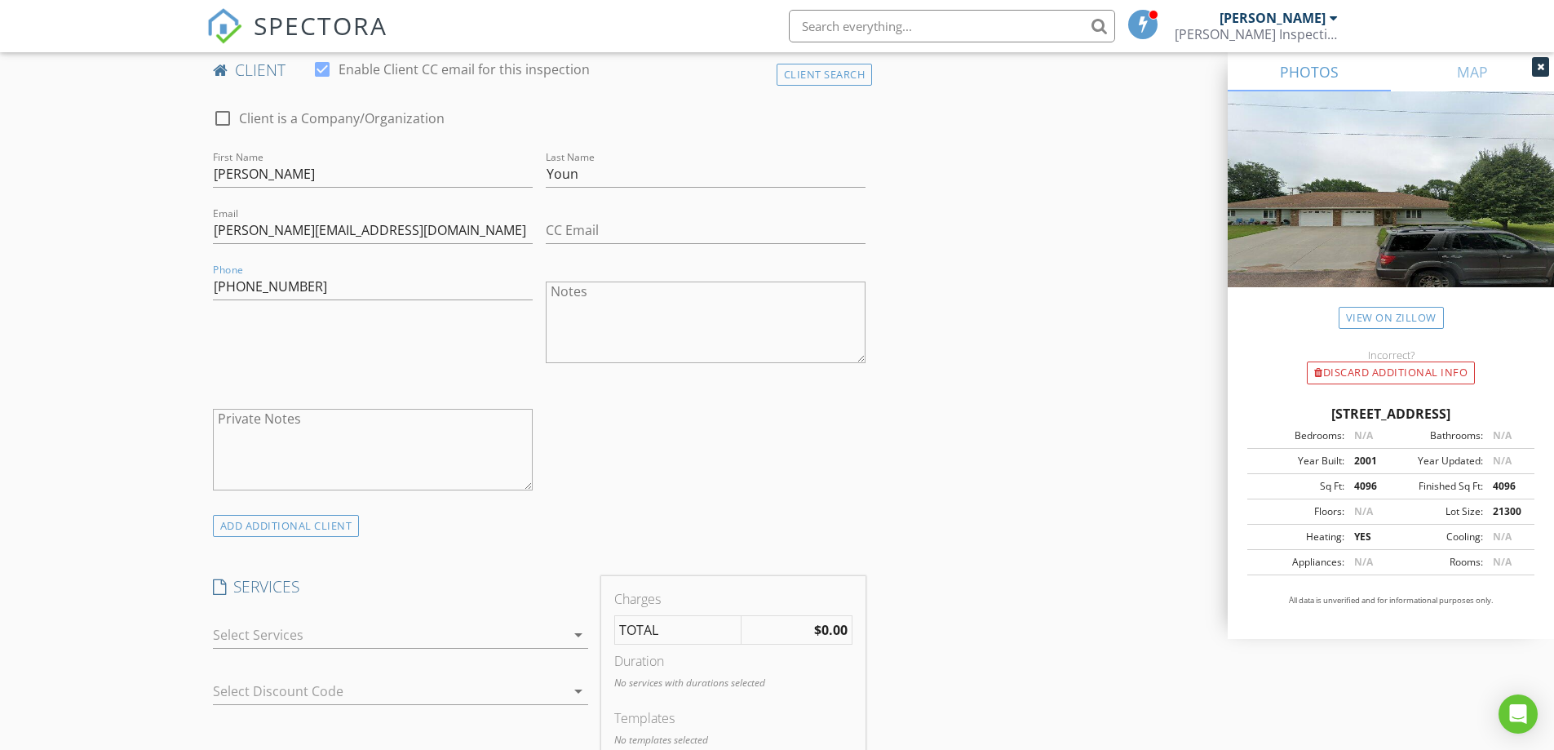
click at [359, 644] on div at bounding box center [389, 635] width 352 height 26
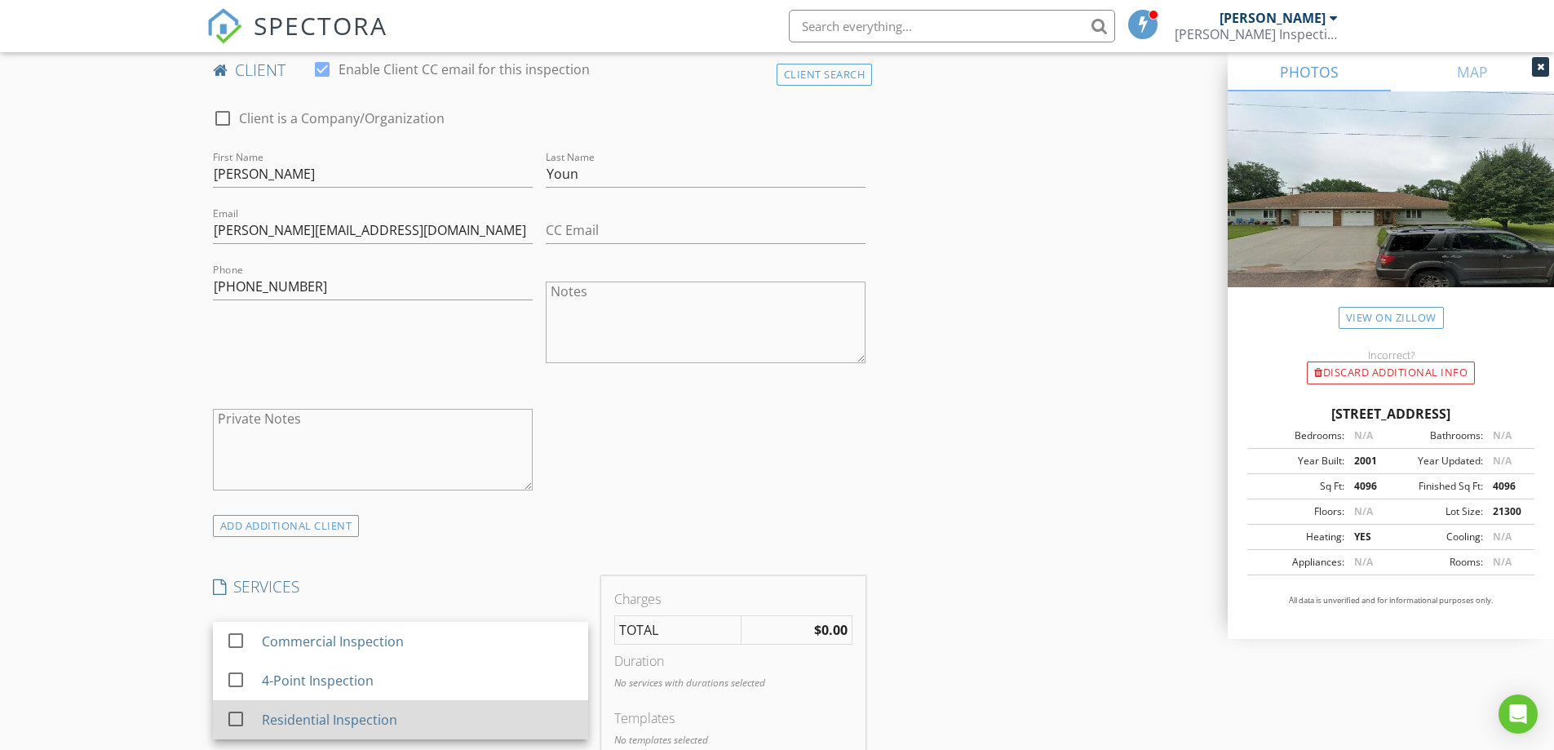
click at [325, 712] on div "Residential Inspection" at bounding box center [328, 720] width 135 height 20
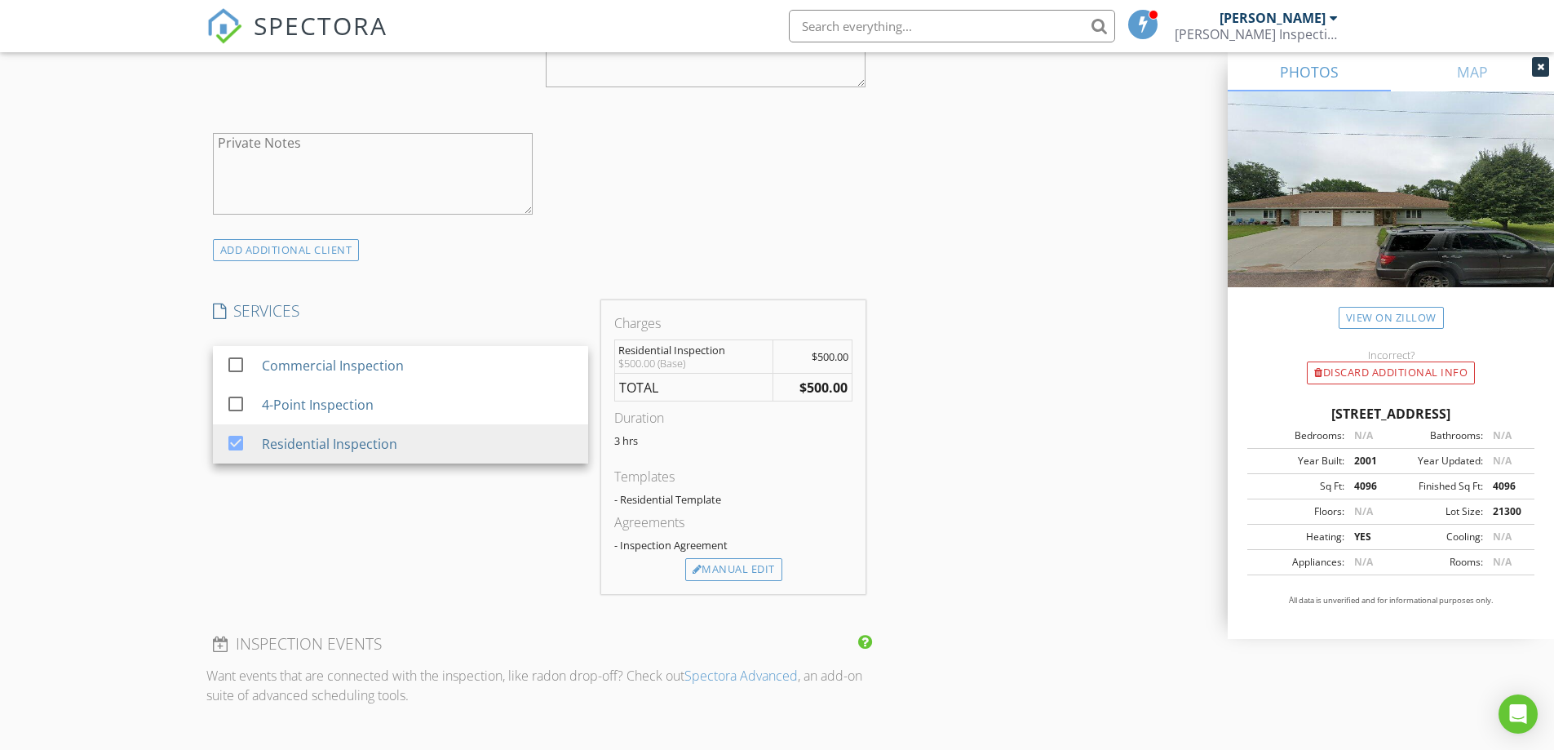
scroll to position [898, 0]
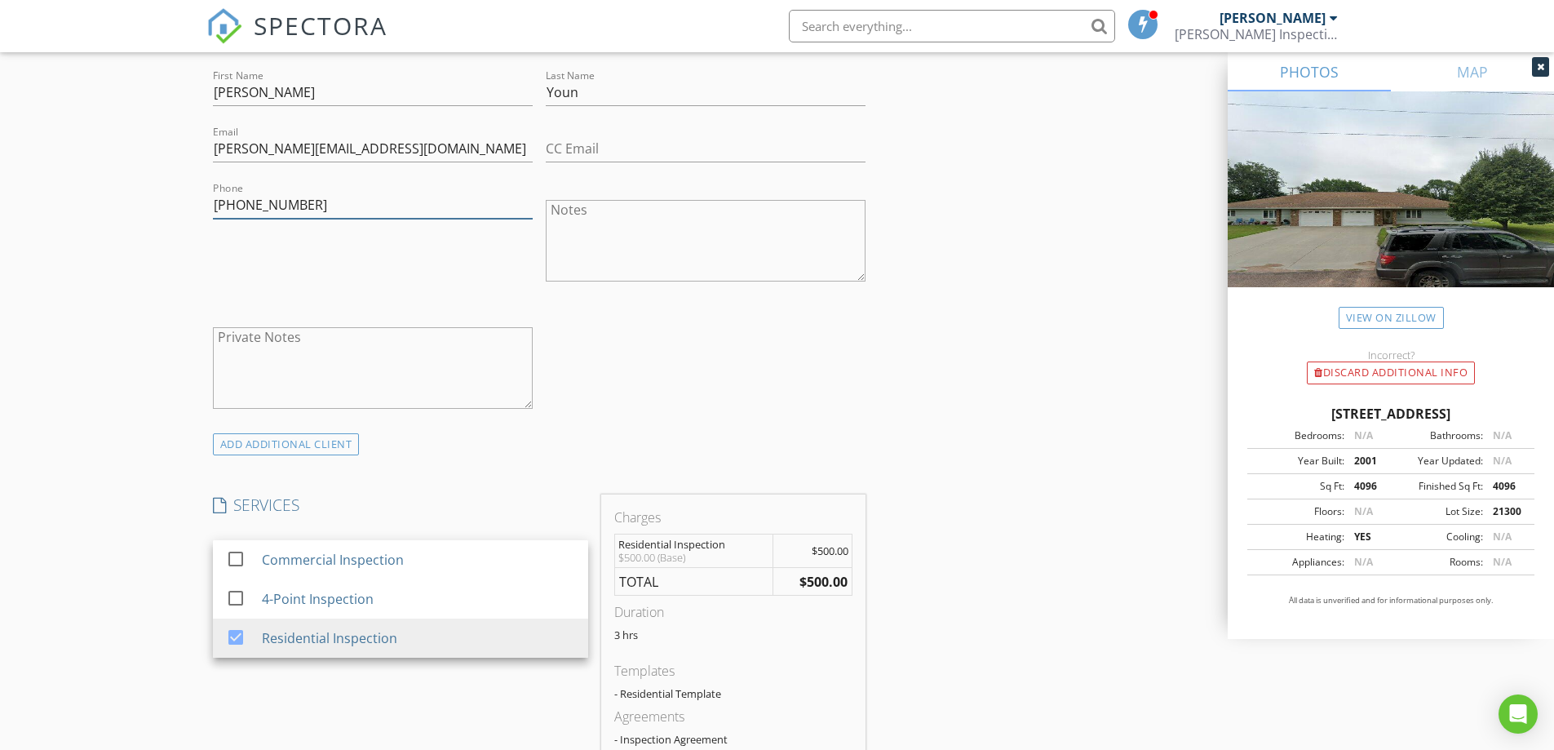
click at [277, 207] on input "605-770-3329" at bounding box center [373, 205] width 320 height 27
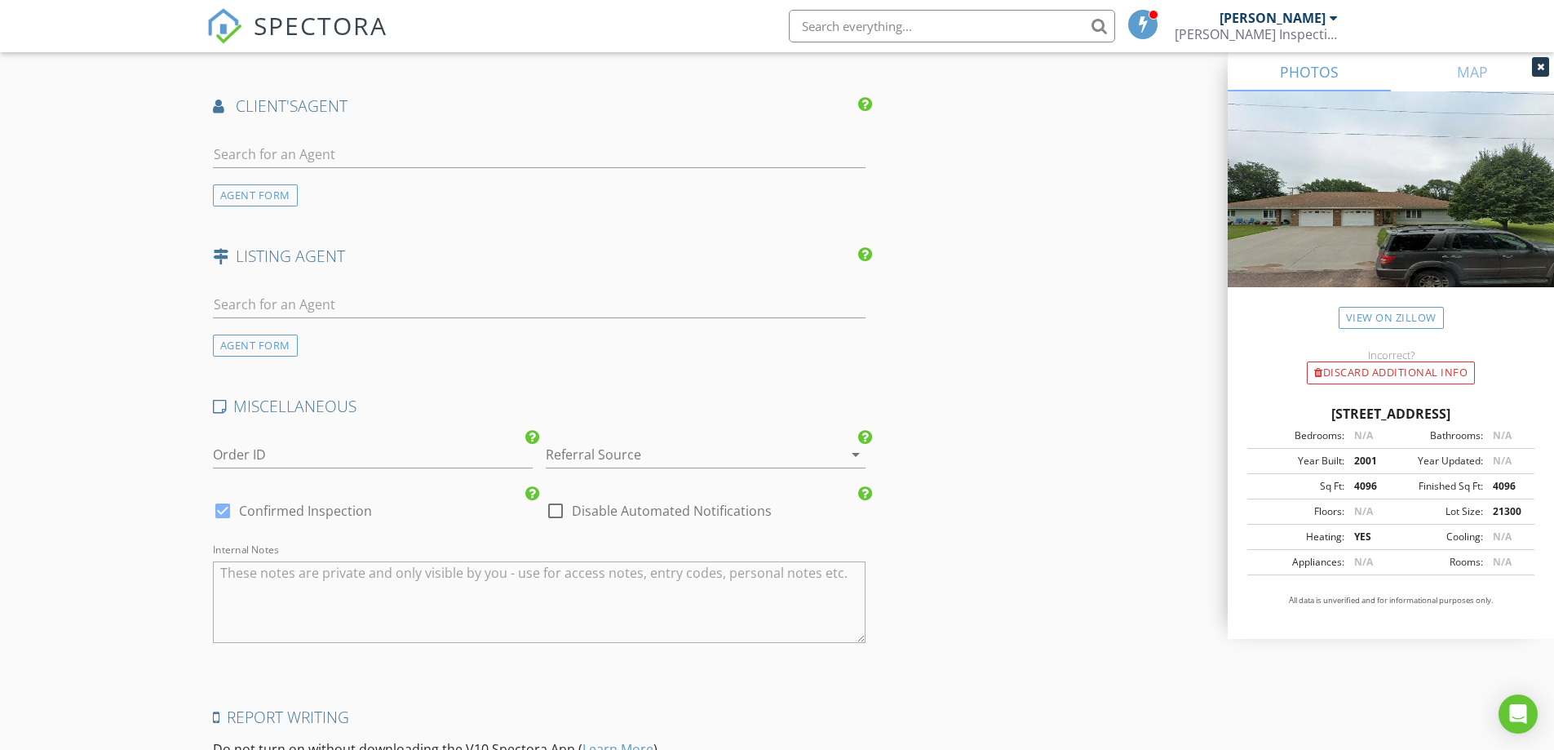
scroll to position [2166, 0]
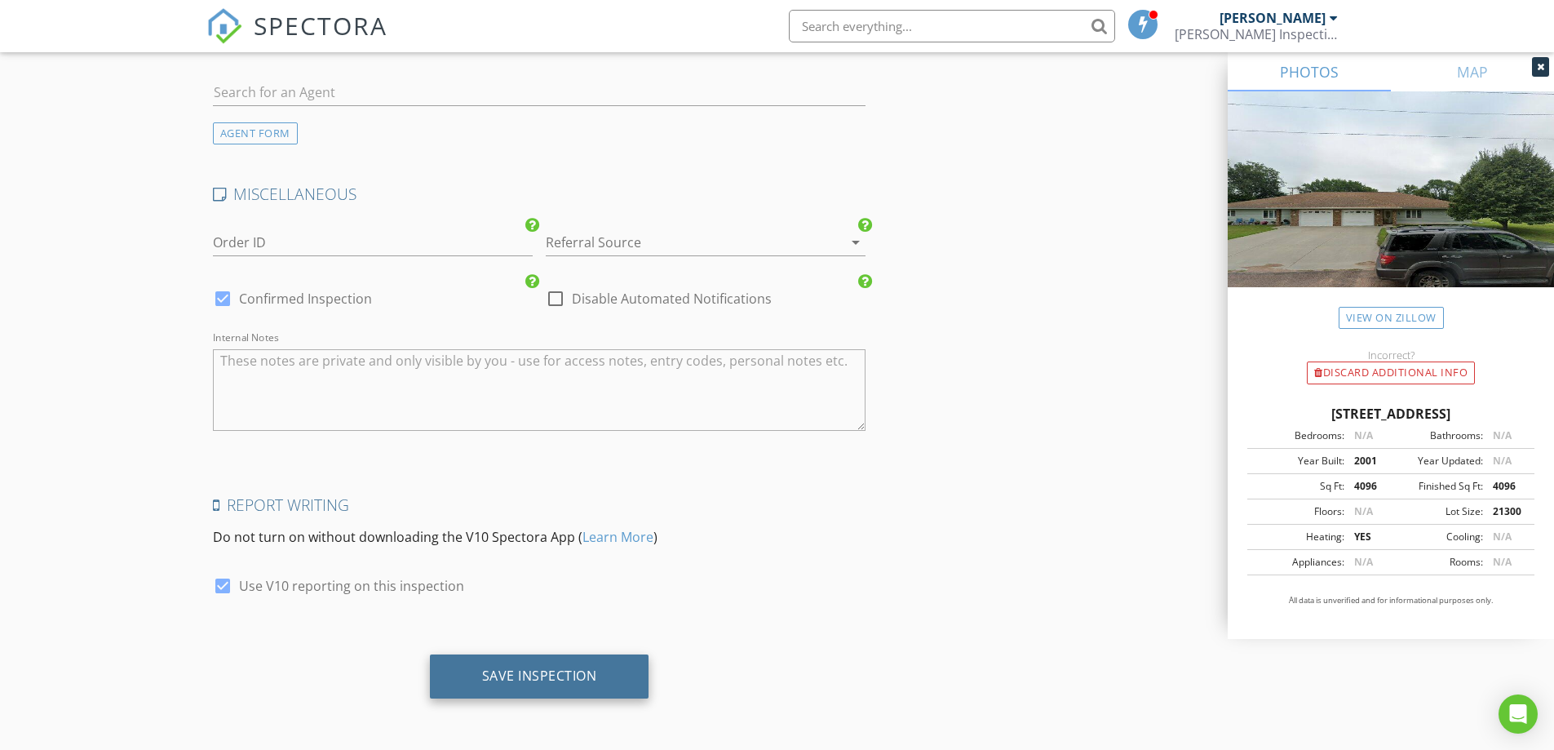
type input "605-770-3229"
click at [590, 679] on div "Save Inspection" at bounding box center [539, 675] width 115 height 16
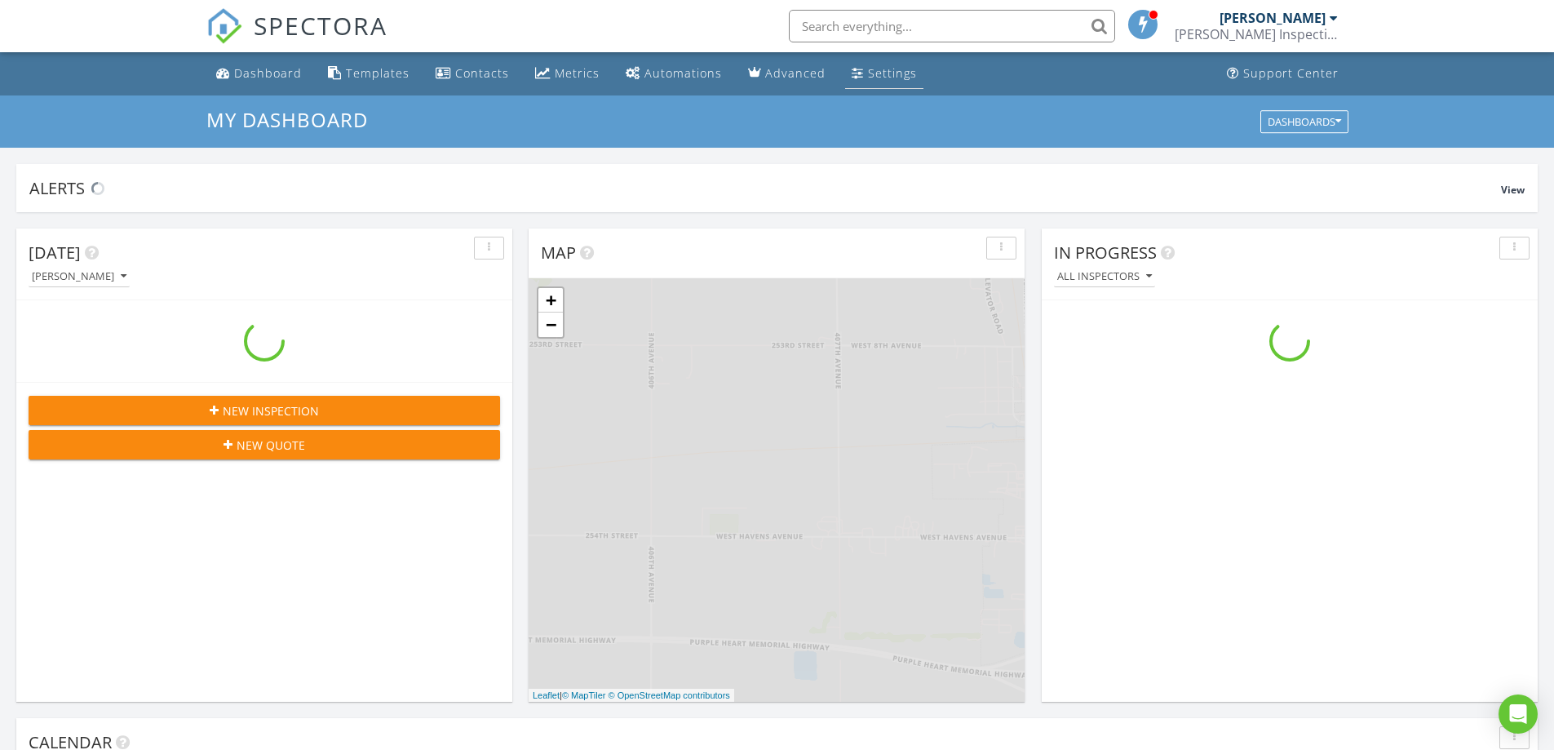
scroll to position [1510, 1580]
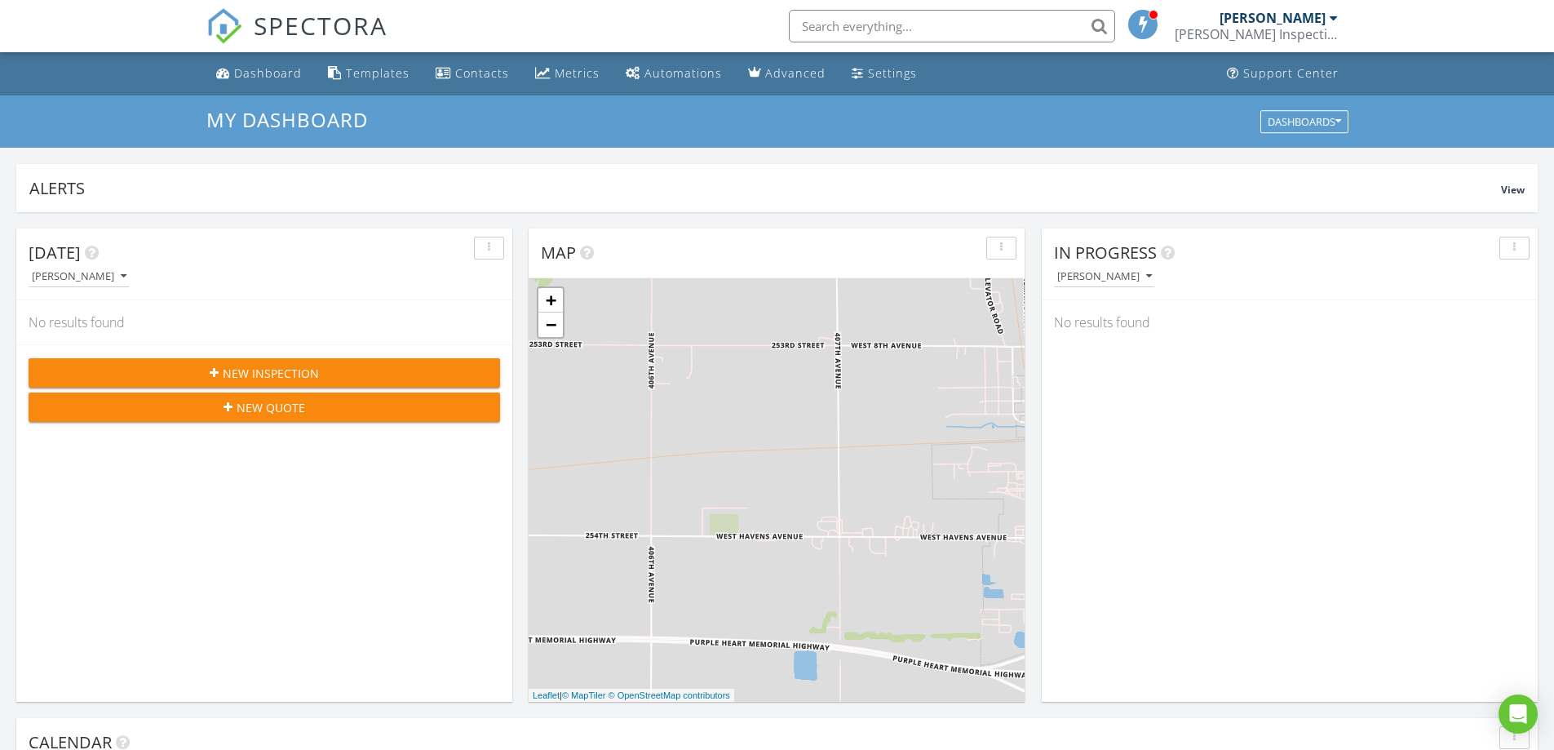
click at [915, 29] on input "text" at bounding box center [952, 26] width 326 height 33
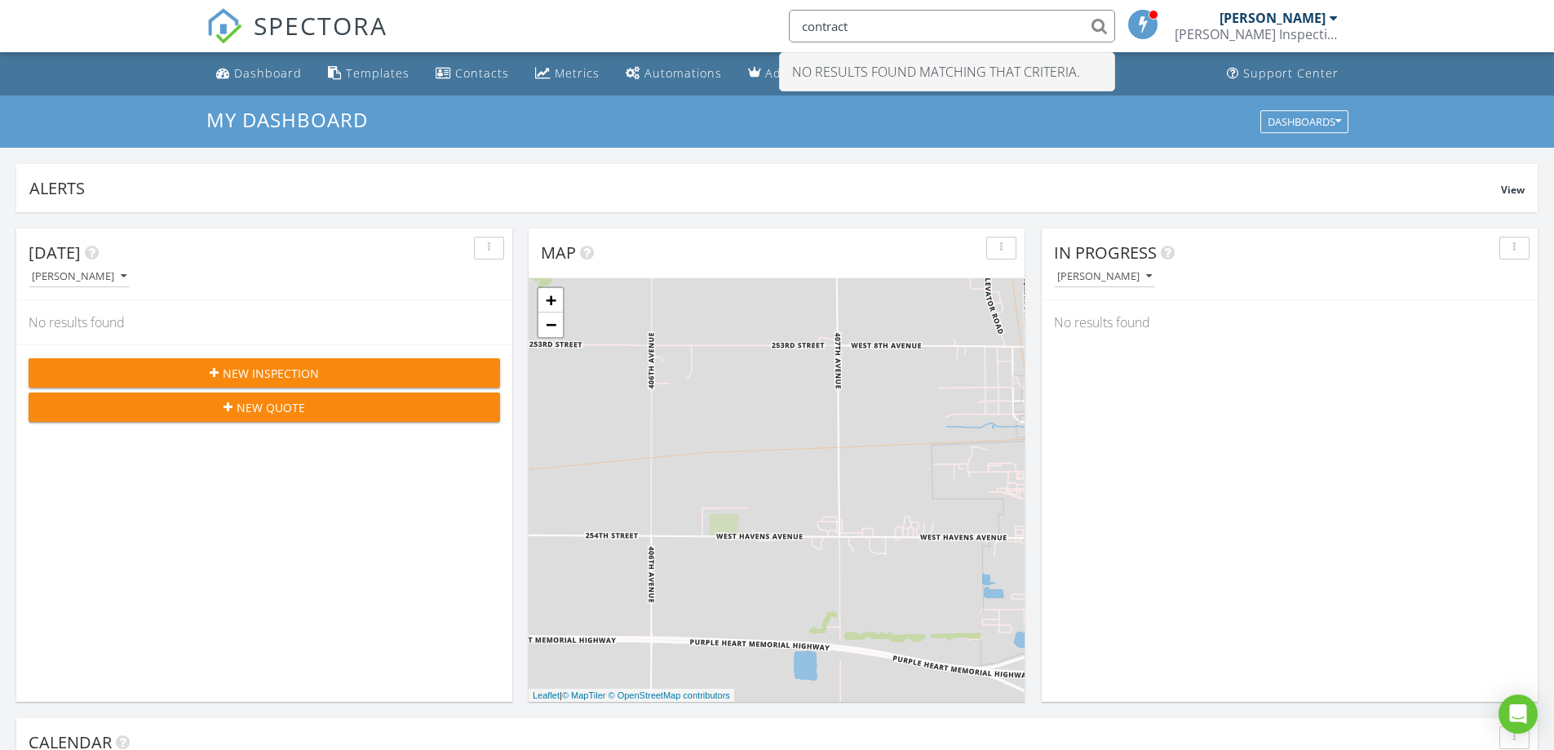
type input "contract"
click at [690, 17] on div "SPECTORA contract No results found matching that criteria. [PERSON_NAME] Inspec…" at bounding box center [777, 26] width 1142 height 52
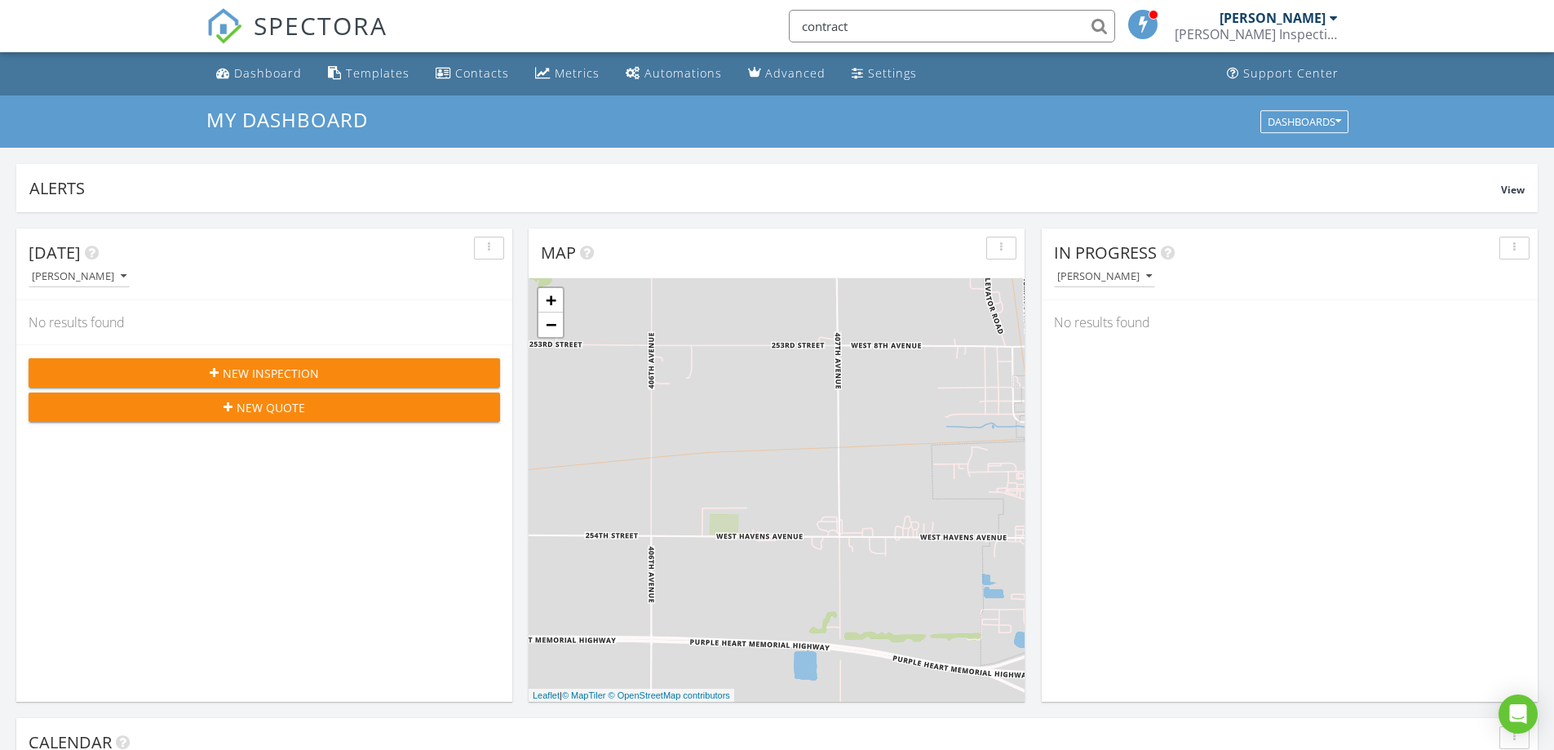
click at [1321, 20] on div "[PERSON_NAME]" at bounding box center [1273, 18] width 106 height 16
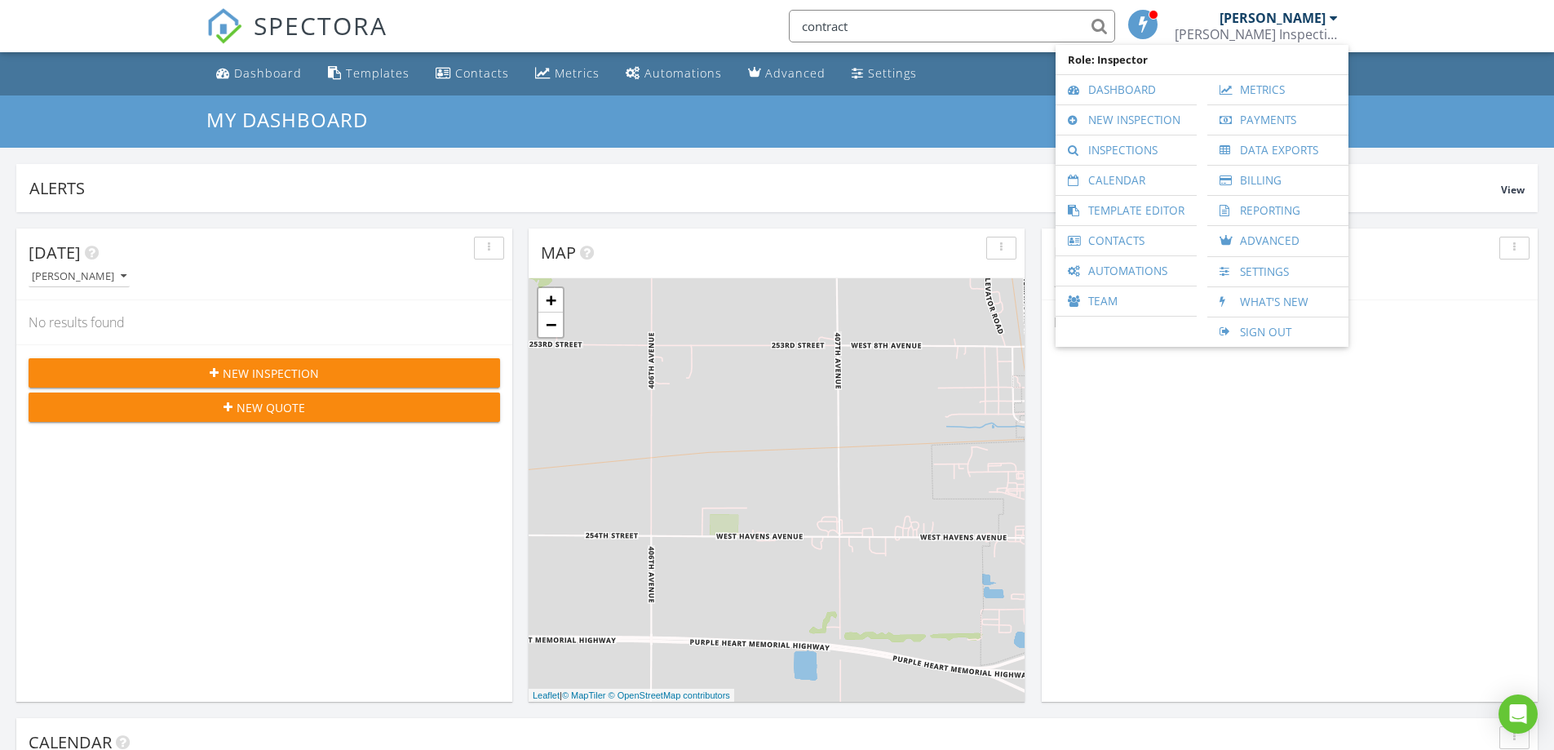
click at [300, 484] on div "[DATE] [PERSON_NAME] No results found New Inspection New Quote" at bounding box center [264, 464] width 496 height 473
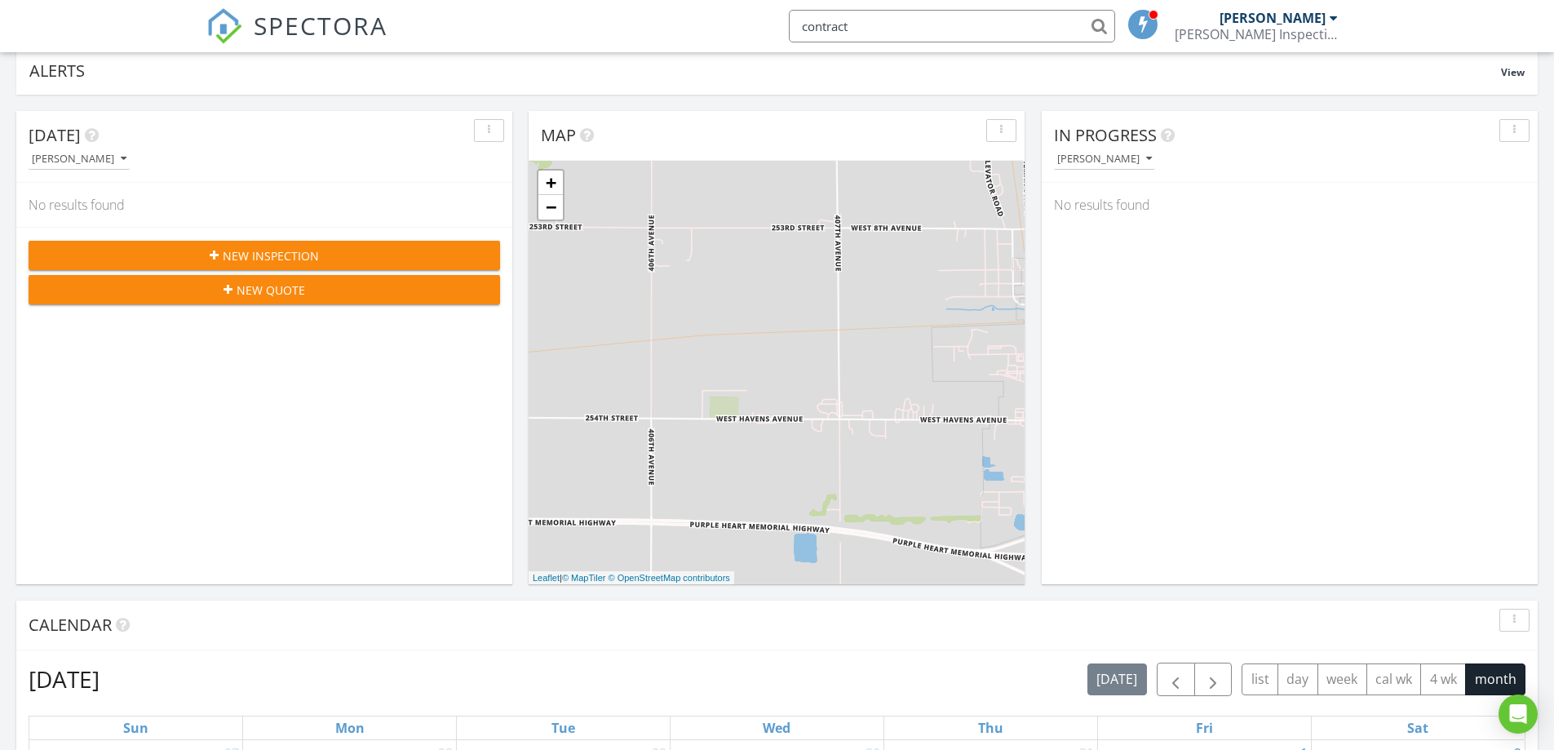
scroll to position [0, 0]
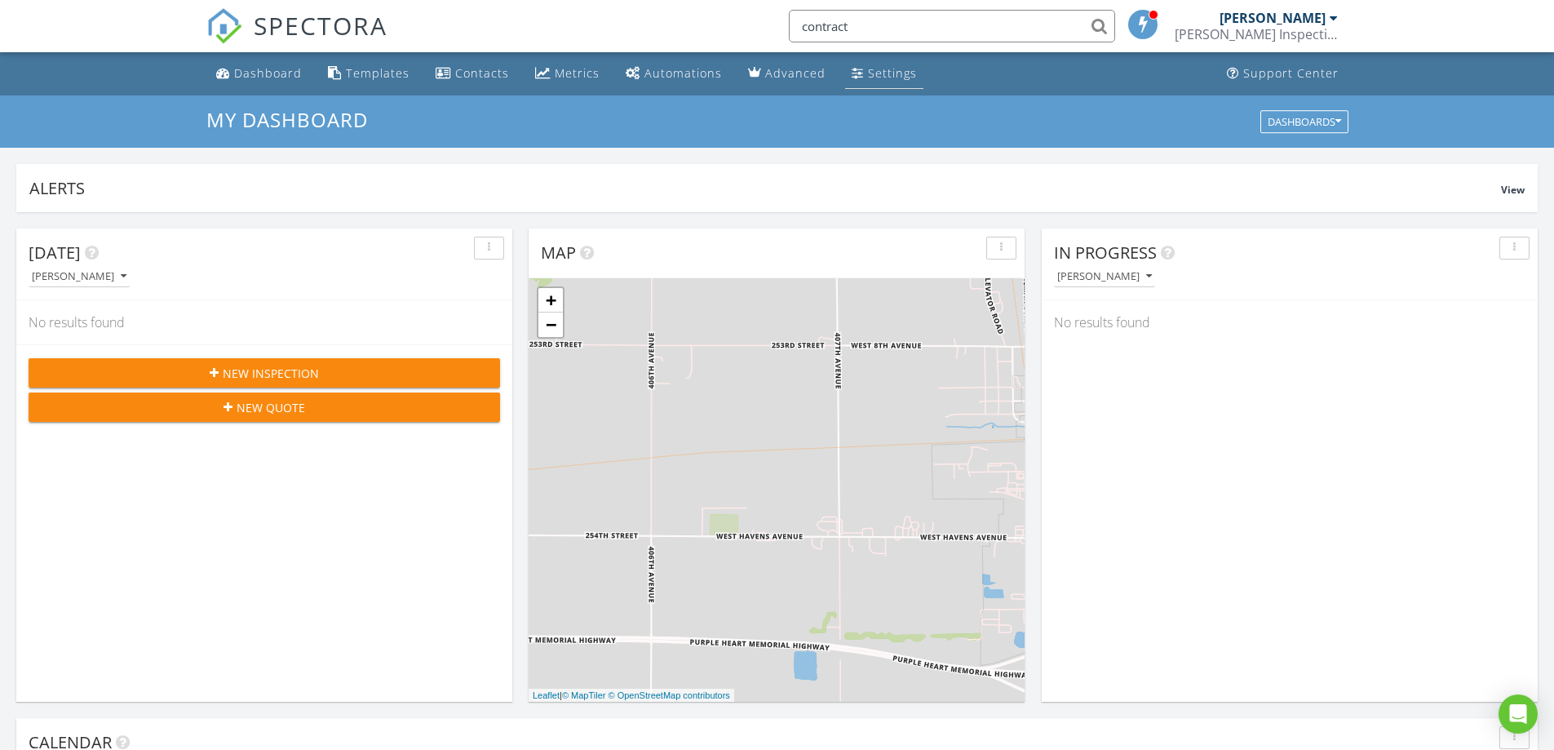
click at [858, 69] on link "Settings" at bounding box center [884, 74] width 78 height 30
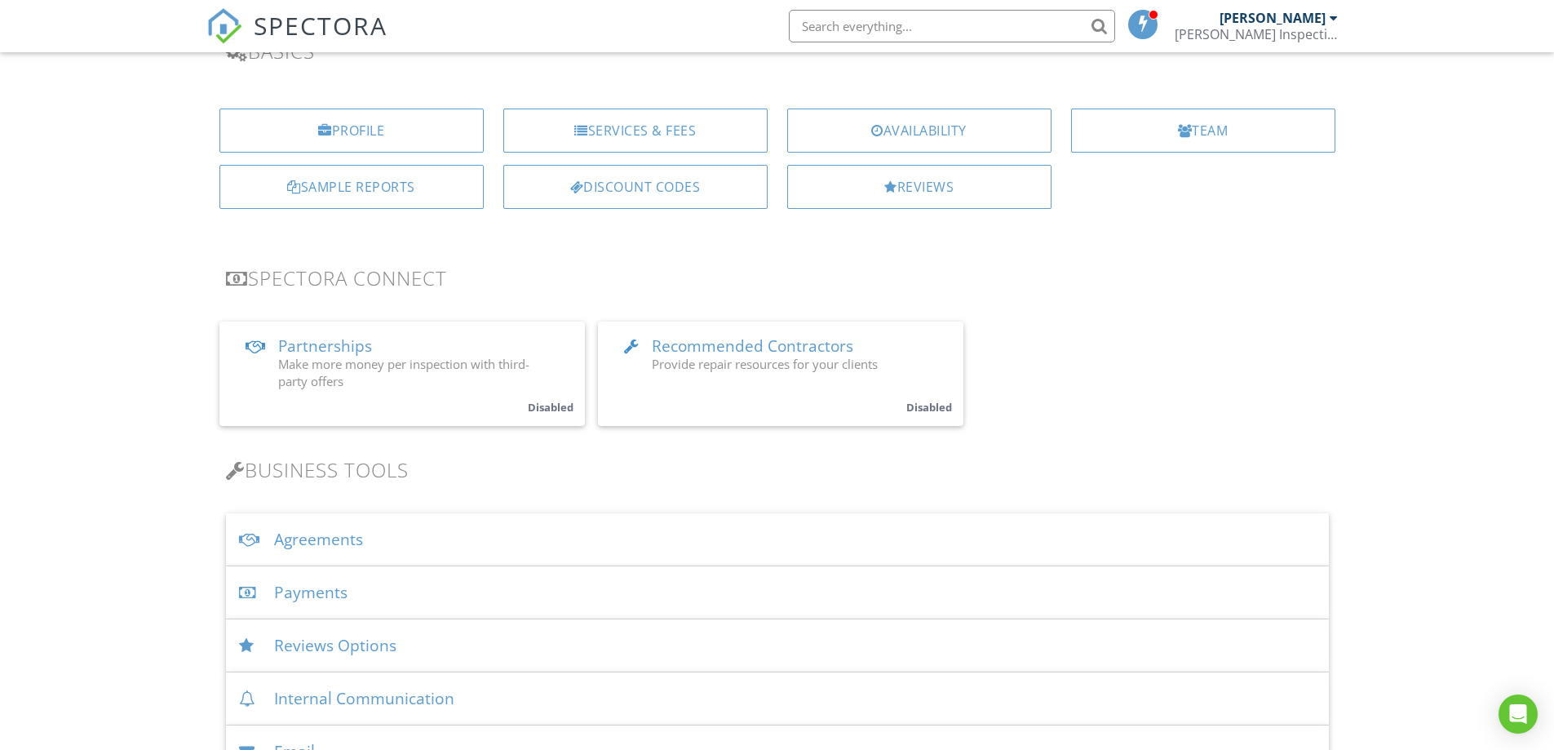
scroll to position [326, 0]
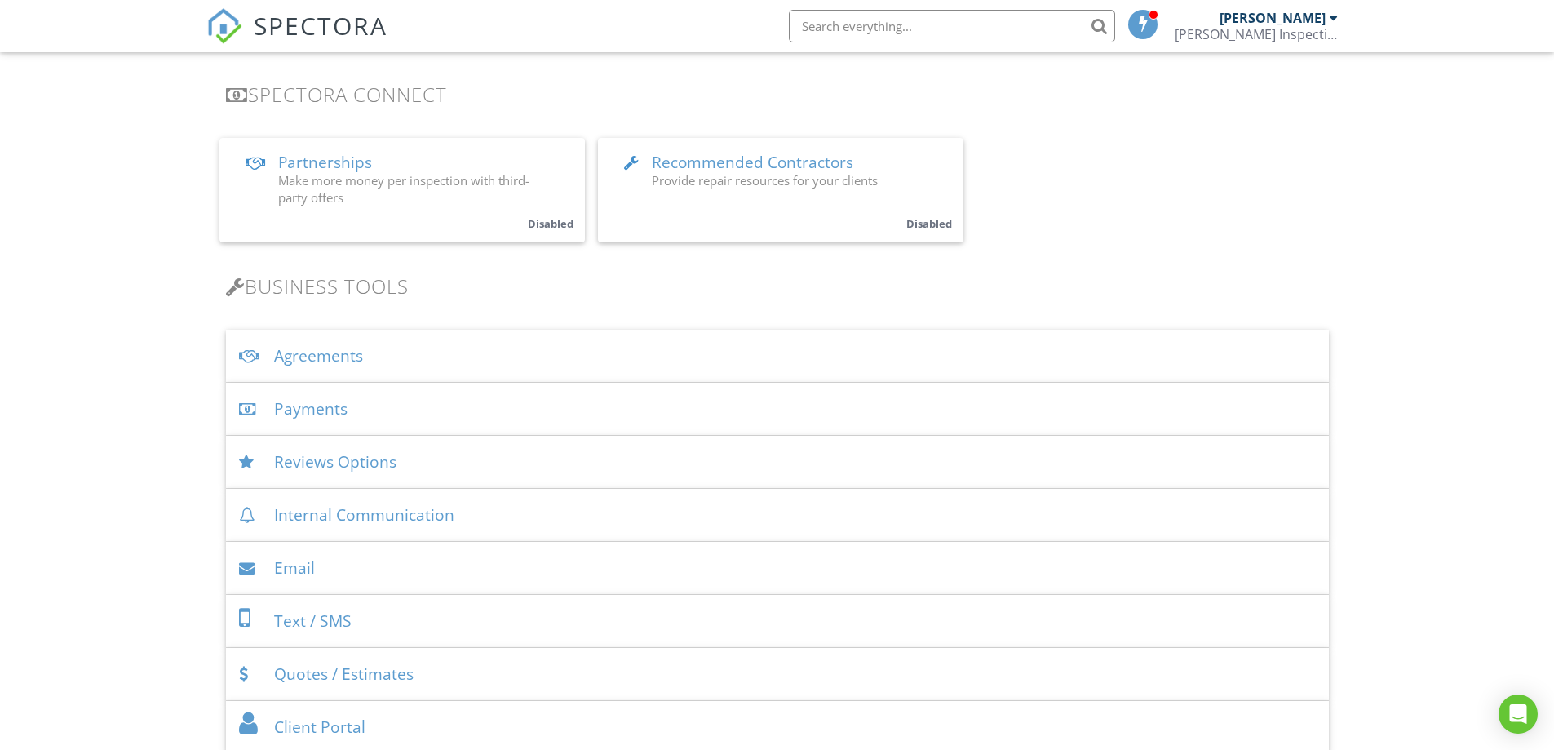
click at [308, 351] on div "Agreements" at bounding box center [777, 356] width 1103 height 53
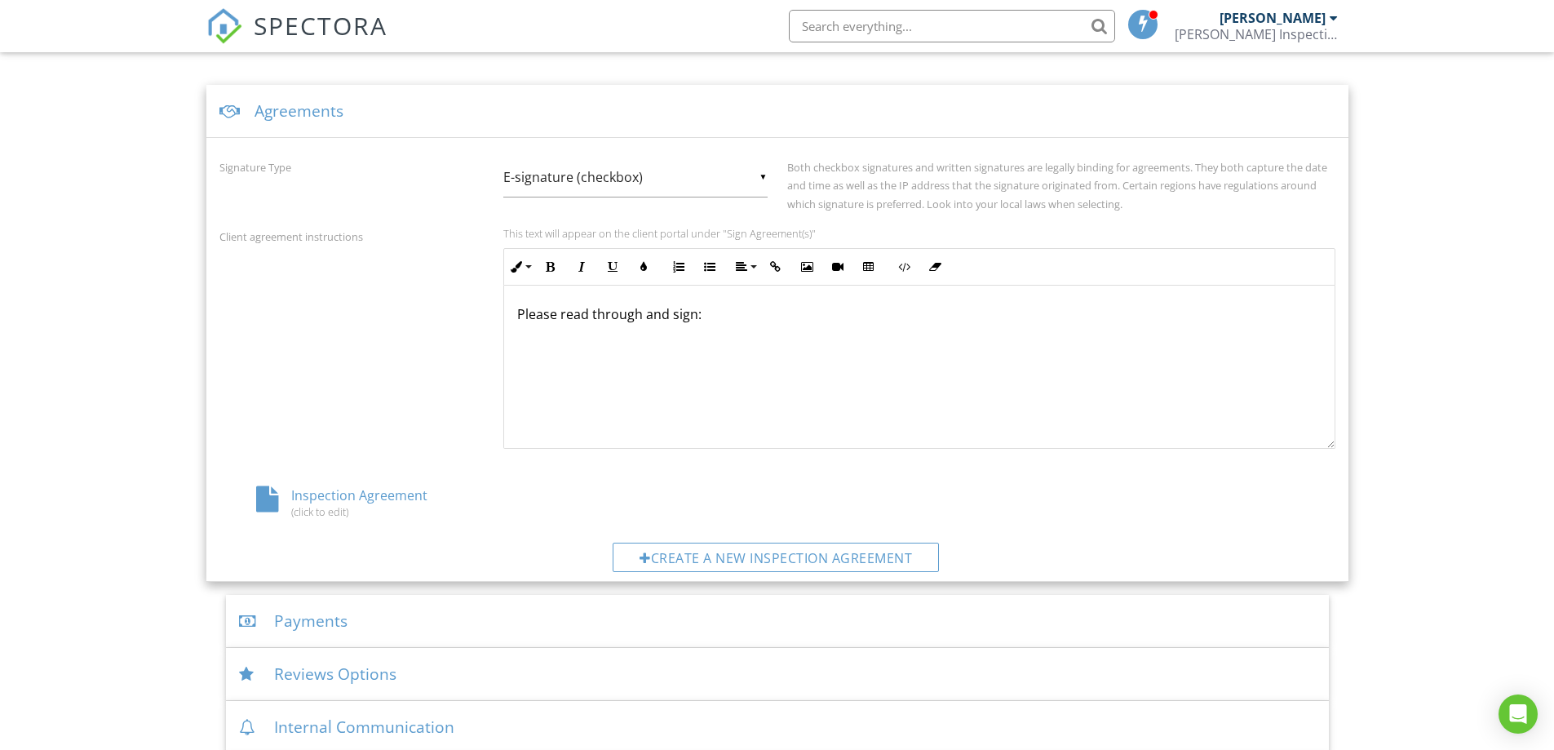
scroll to position [1, 0]
click at [378, 494] on div "Inspection Agreement (click to edit)" at bounding box center [405, 501] width 372 height 31
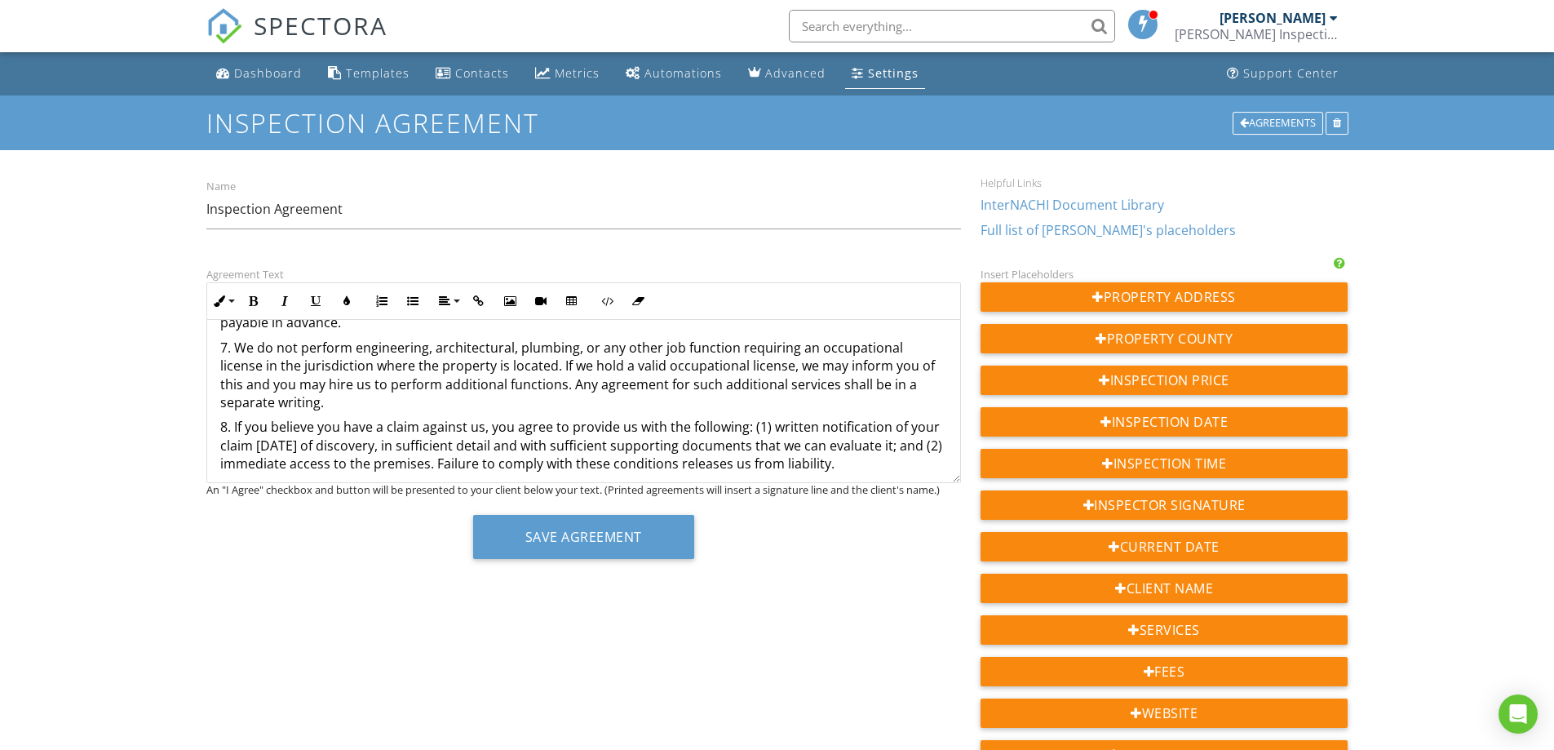
scroll to position [800, 0]
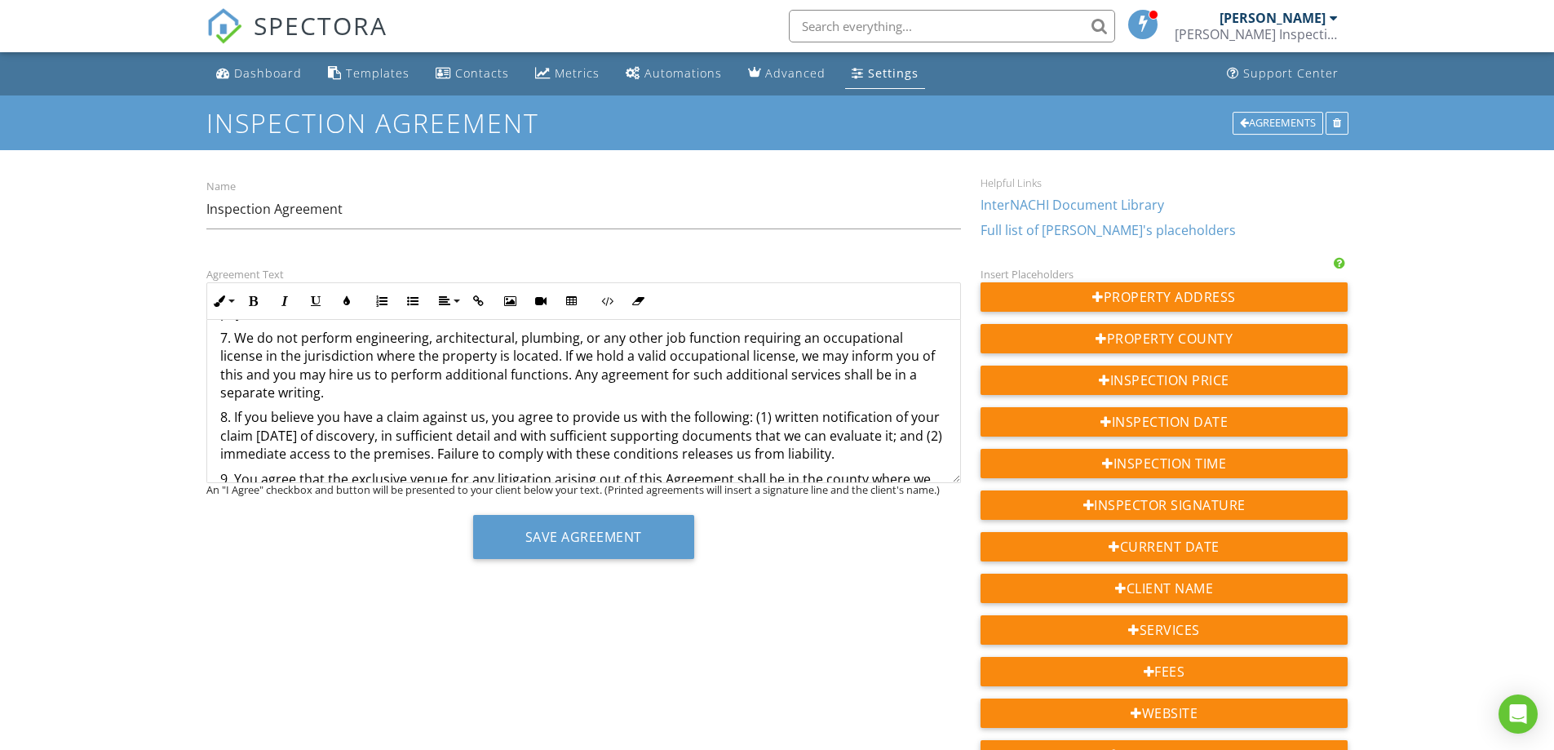
click at [743, 400] on p "7. We do not perform engineering, architectural, plumbing, or any other job fun…" at bounding box center [583, 365] width 727 height 73
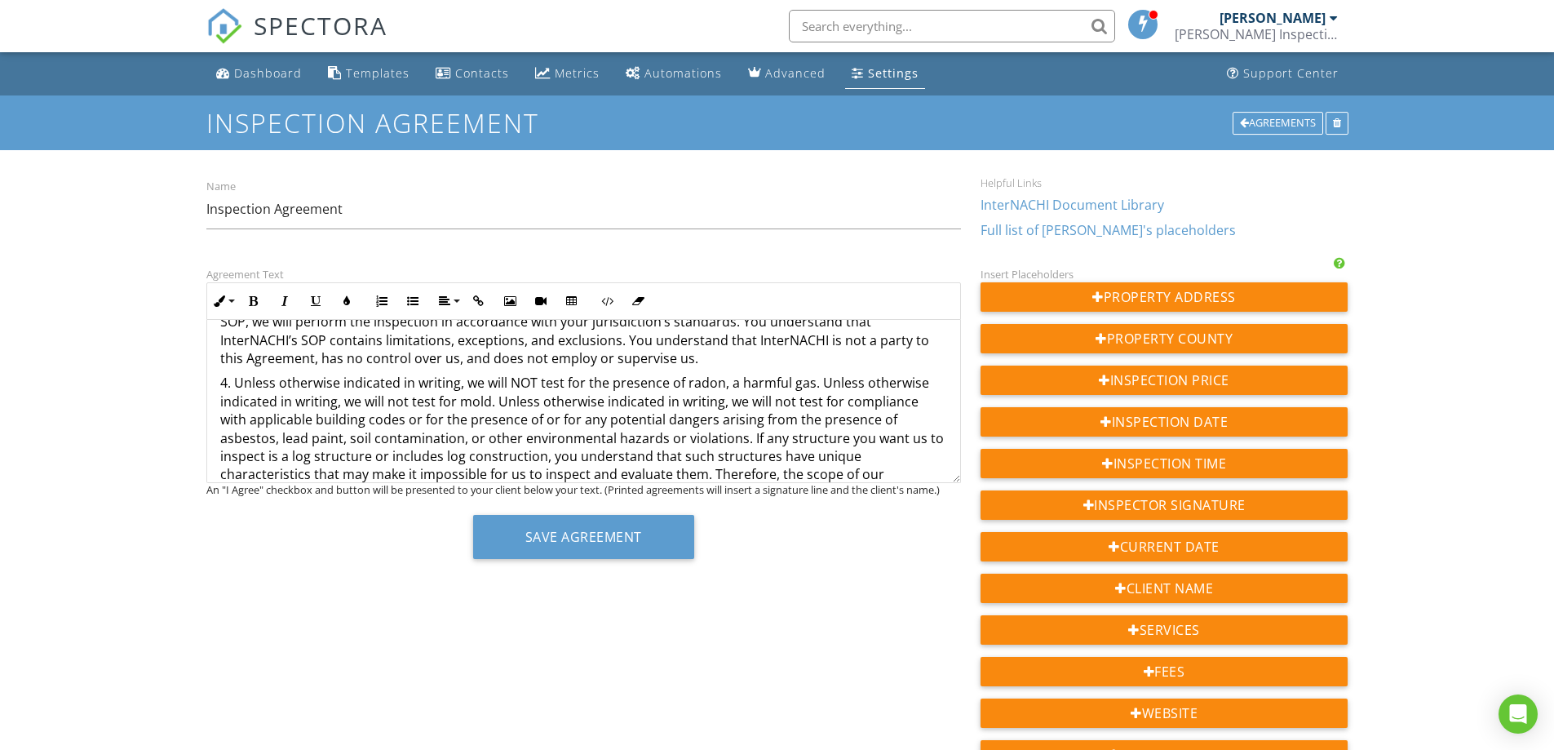
scroll to position [329, 0]
